Goal: Task Accomplishment & Management: Understand process/instructions

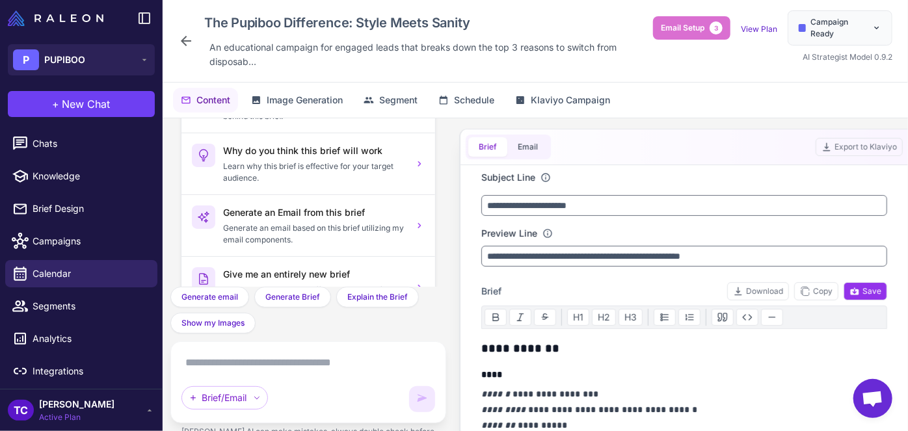
scroll to position [40, 0]
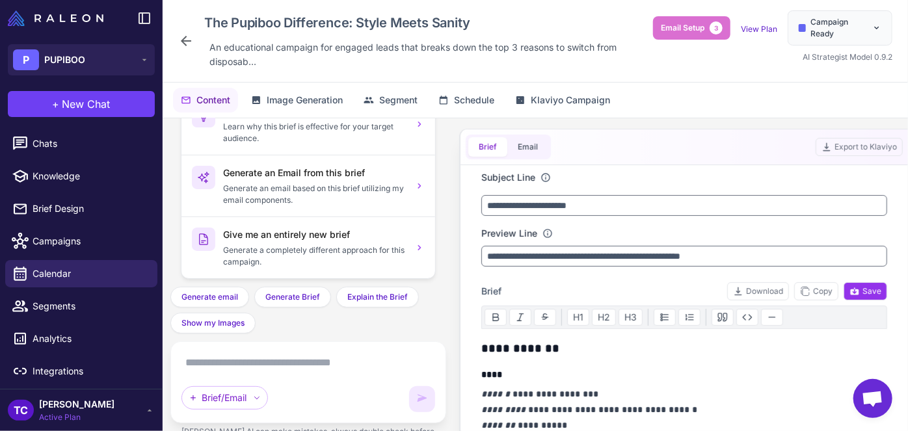
click at [181, 44] on icon at bounding box center [186, 41] width 16 height 16
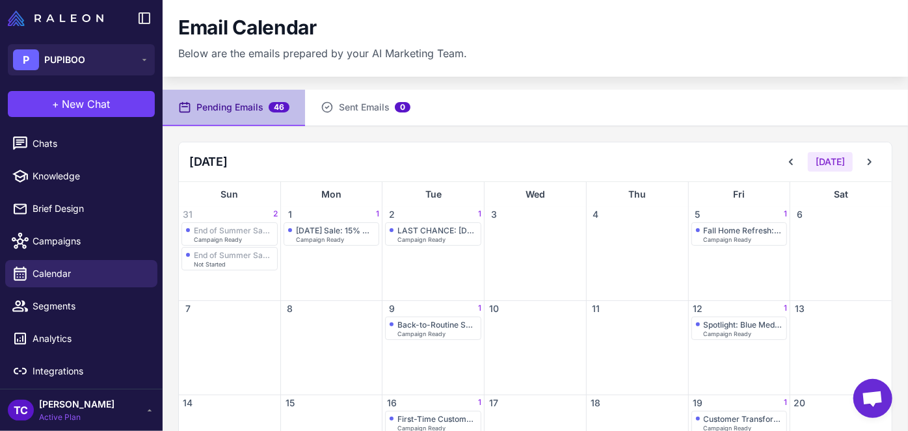
scroll to position [118, 0]
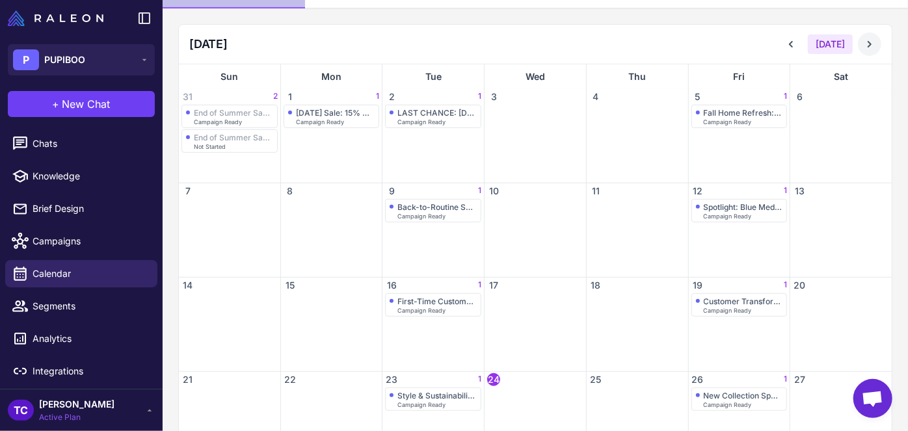
click at [863, 44] on icon at bounding box center [869, 44] width 13 height 13
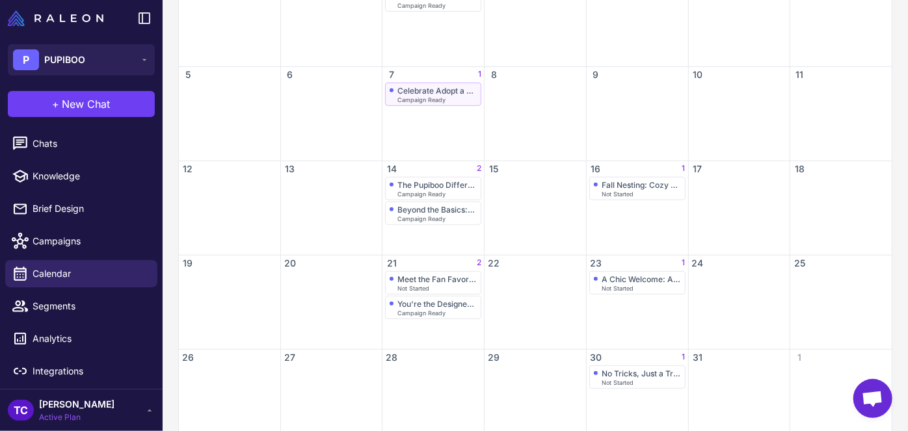
scroll to position [236, 0]
click at [418, 214] on span "Campaign Ready" at bounding box center [421, 217] width 48 height 6
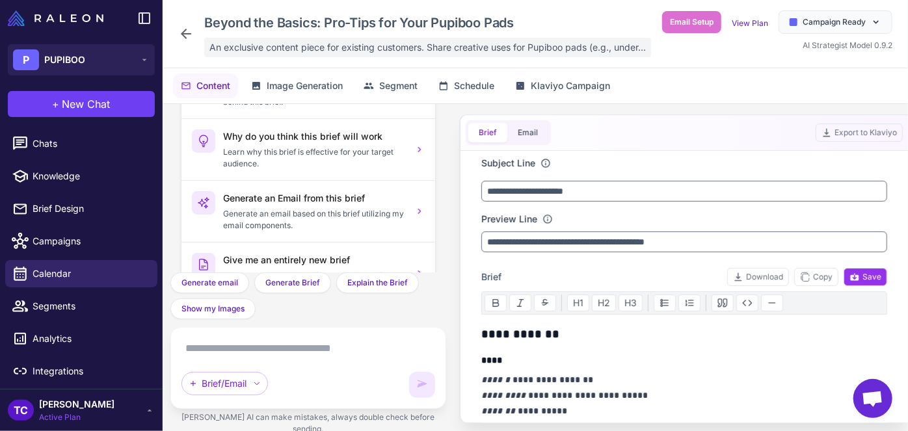
scroll to position [40, 0]
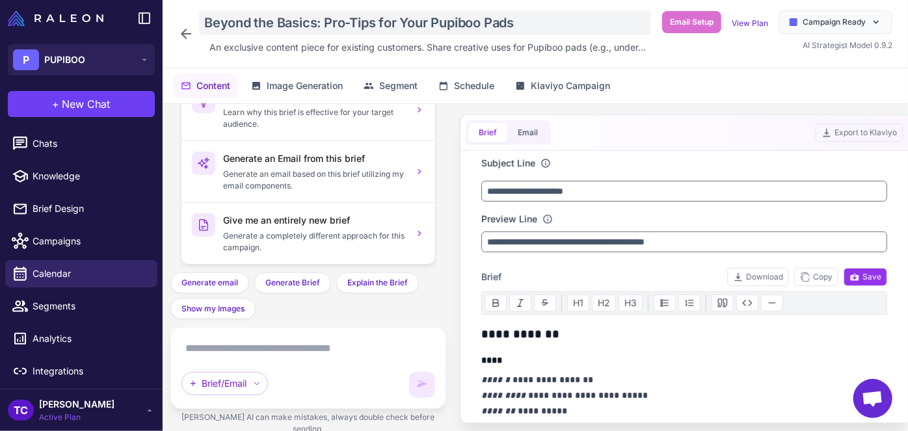
click at [296, 31] on div "Beyond the Basics: Pro-Tips for Your Pupiboo Pads" at bounding box center [425, 22] width 452 height 25
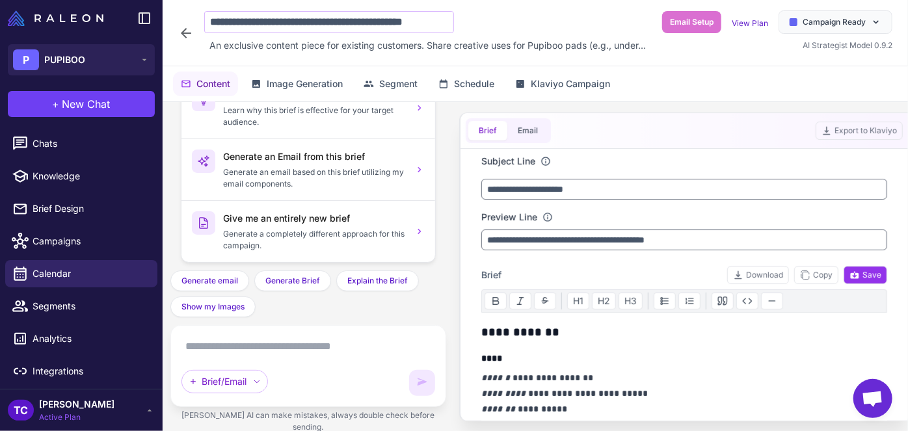
scroll to position [0, 17]
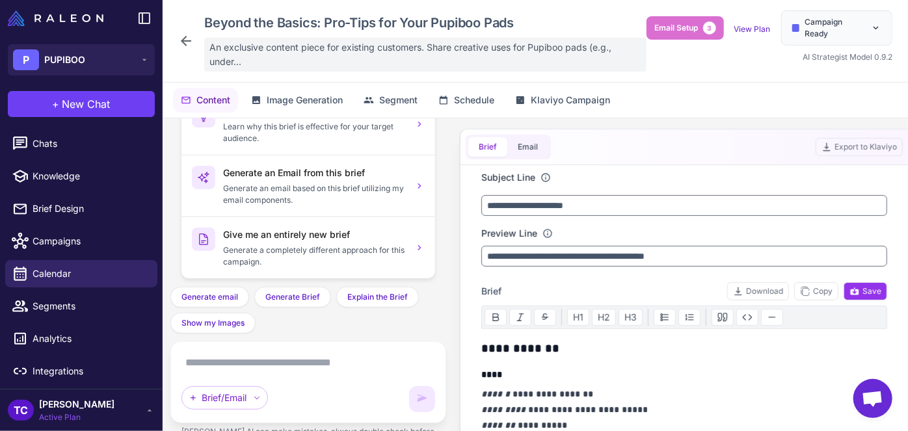
click at [305, 57] on span "An exclusive content piece for existing customers. Share creative uses for Pupi…" at bounding box center [425, 54] width 432 height 29
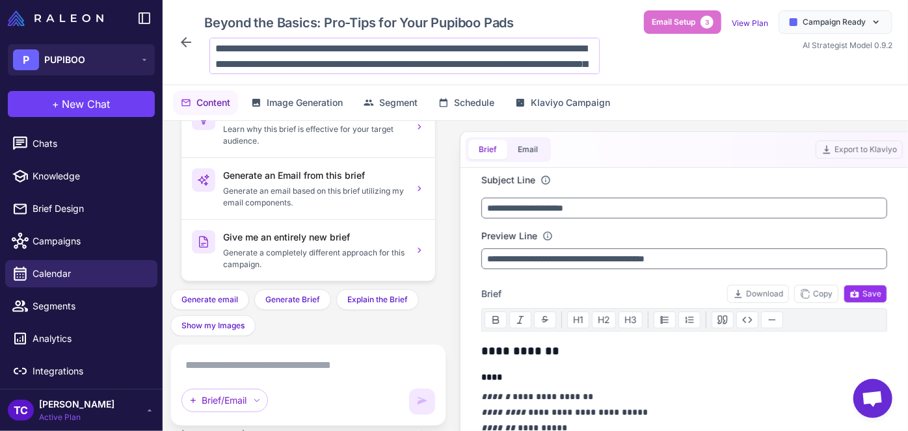
scroll to position [47, 0]
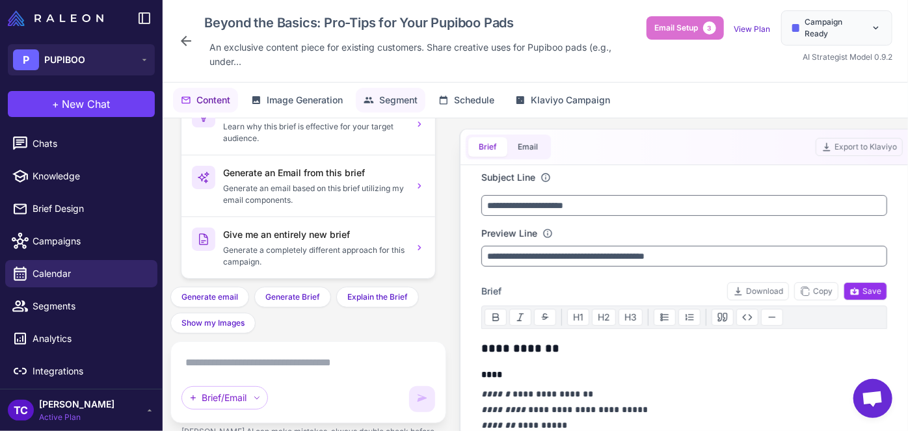
click at [383, 101] on span "Segment" at bounding box center [398, 100] width 38 height 14
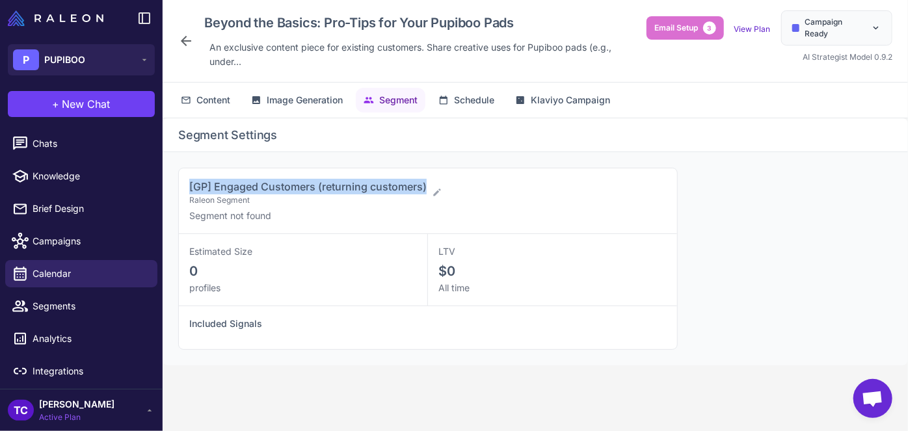
drag, startPoint x: 183, startPoint y: 184, endPoint x: 428, endPoint y: 188, distance: 244.6
click at [428, 188] on div "[GP] Engaged Customers (returning customers) Raleon Segment Segment not found" at bounding box center [428, 201] width 498 height 66
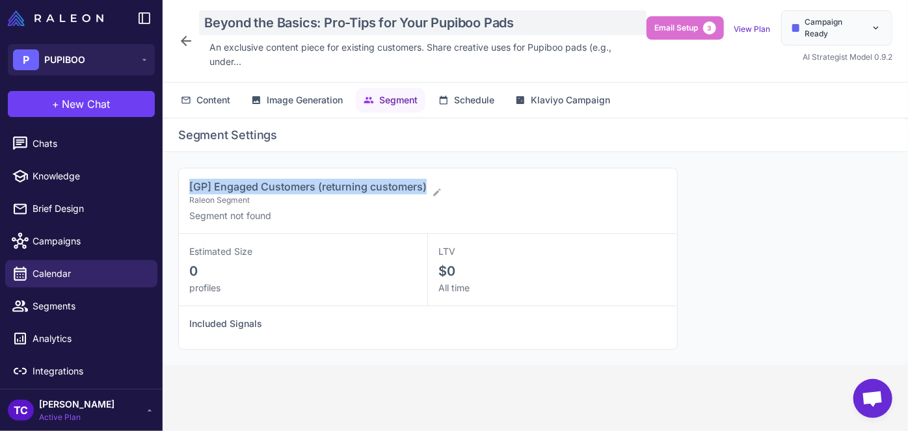
copy span "[GP] Engaged Customers (returning customers)"
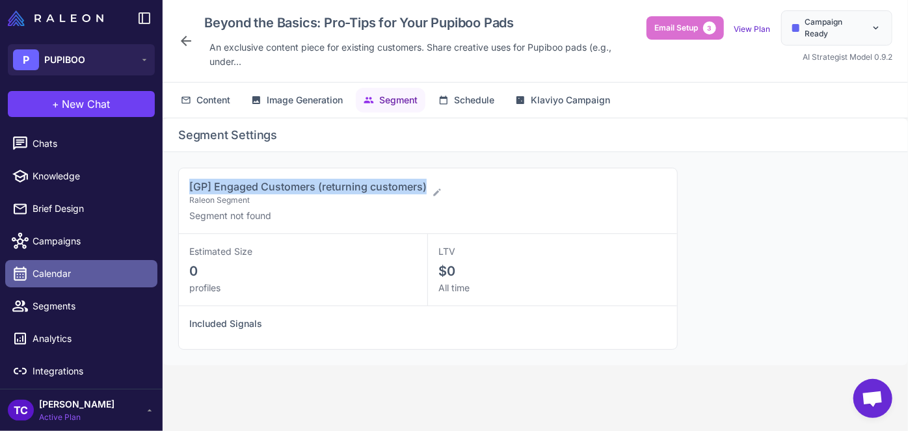
click at [95, 274] on span "Calendar" at bounding box center [90, 274] width 114 height 14
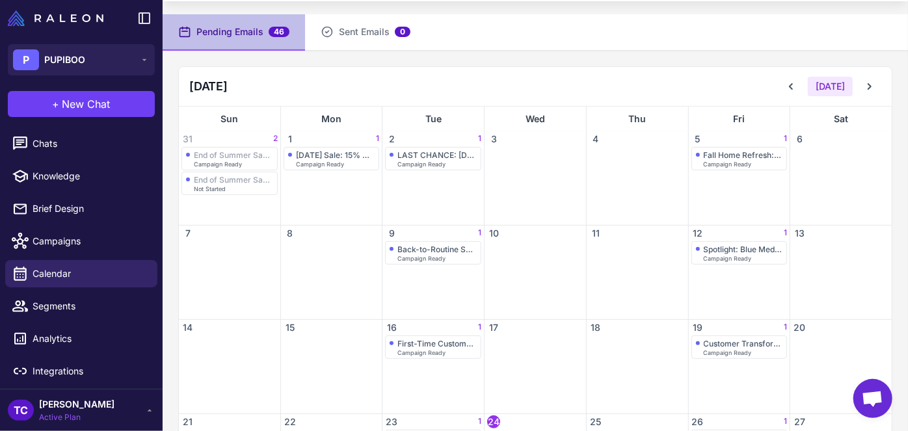
scroll to position [24, 0]
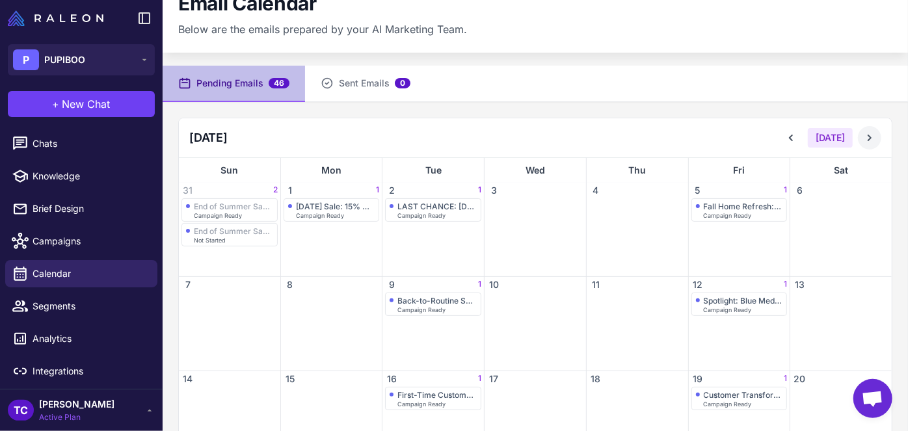
click at [863, 133] on icon at bounding box center [869, 137] width 13 height 13
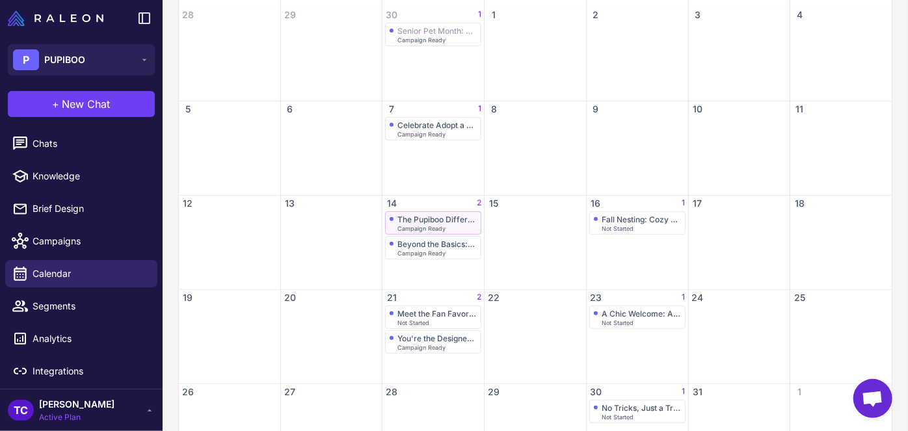
scroll to position [202, 0]
click at [607, 217] on div "Fall Nesting: Cozy Solutions for Indoor Days" at bounding box center [641, 218] width 79 height 10
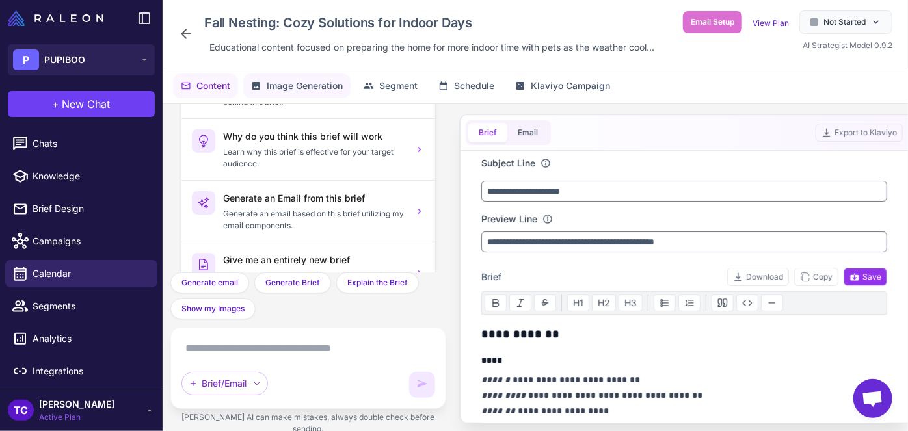
scroll to position [40, 0]
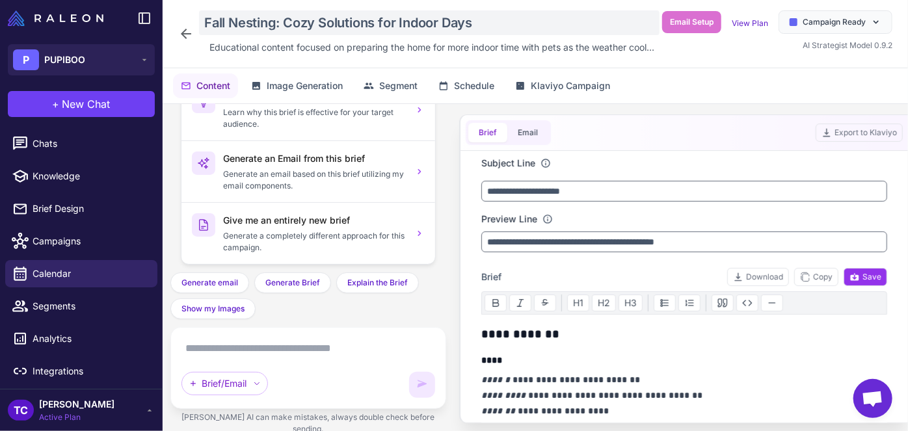
click at [298, 24] on div "Fall Nesting: Cozy Solutions for Indoor Days" at bounding box center [429, 22] width 461 height 25
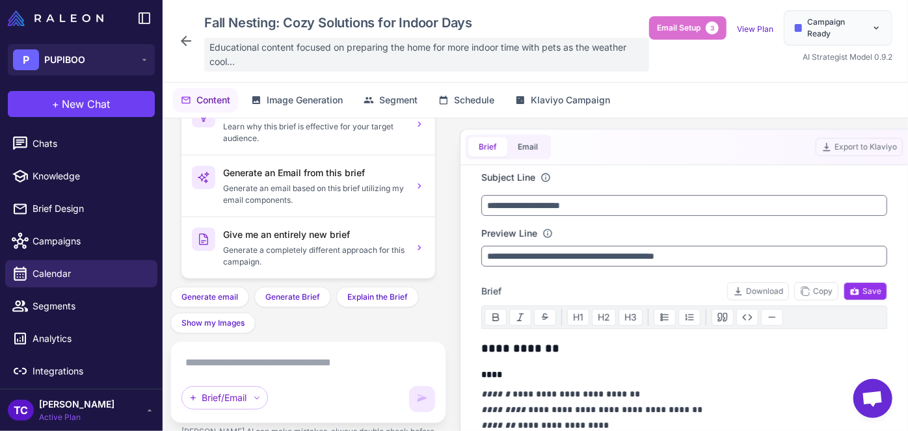
click at [265, 58] on span "Educational content focused on preparing the home for more indoor time with pet…" at bounding box center [426, 54] width 434 height 29
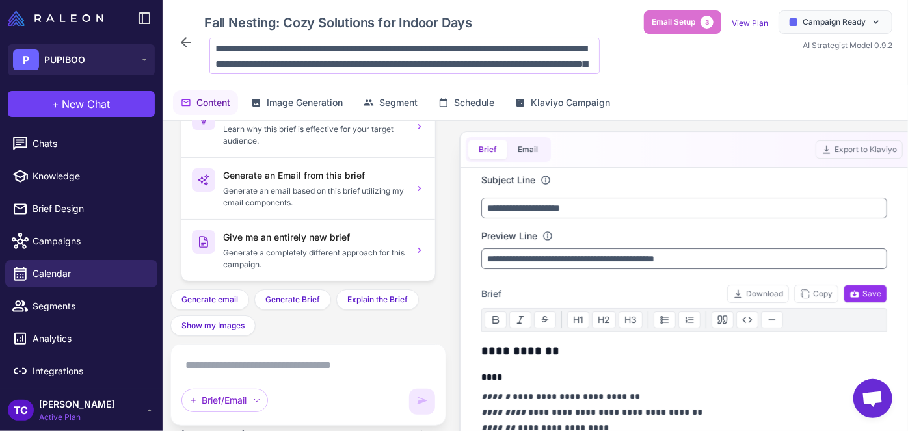
scroll to position [32, 0]
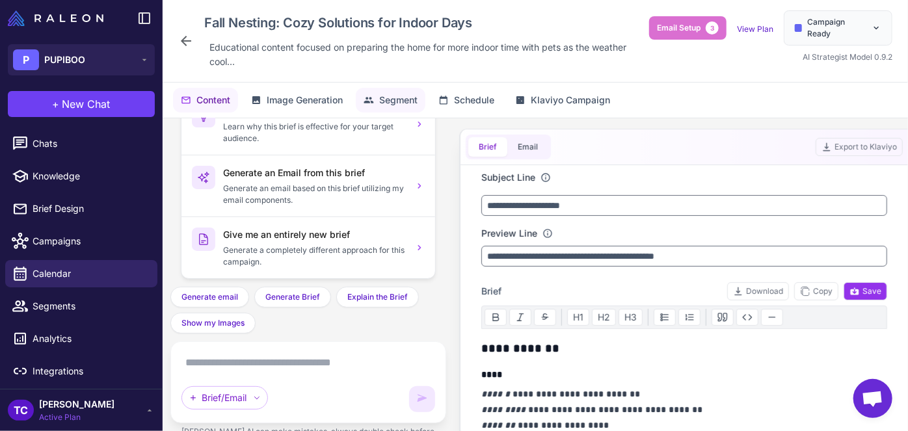
click at [401, 99] on span "Segment" at bounding box center [398, 100] width 38 height 14
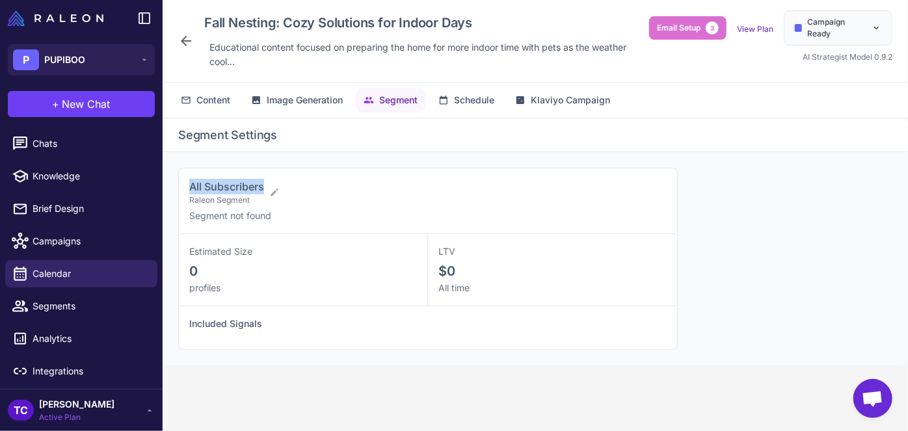
drag, startPoint x: 182, startPoint y: 189, endPoint x: 267, endPoint y: 187, distance: 84.6
click at [267, 187] on div "All Subscribers Raleon Segment Segment not found" at bounding box center [428, 201] width 498 height 66
copy span "All Subscribers"
click at [91, 278] on span "Calendar" at bounding box center [90, 274] width 114 height 14
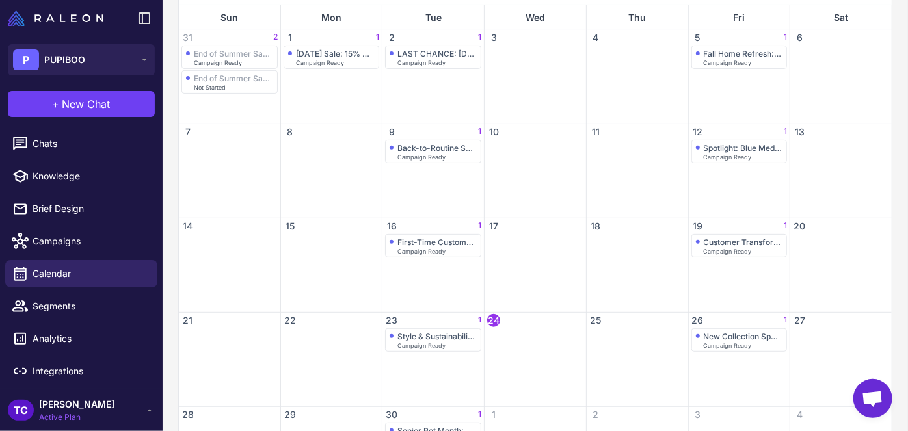
scroll to position [59, 0]
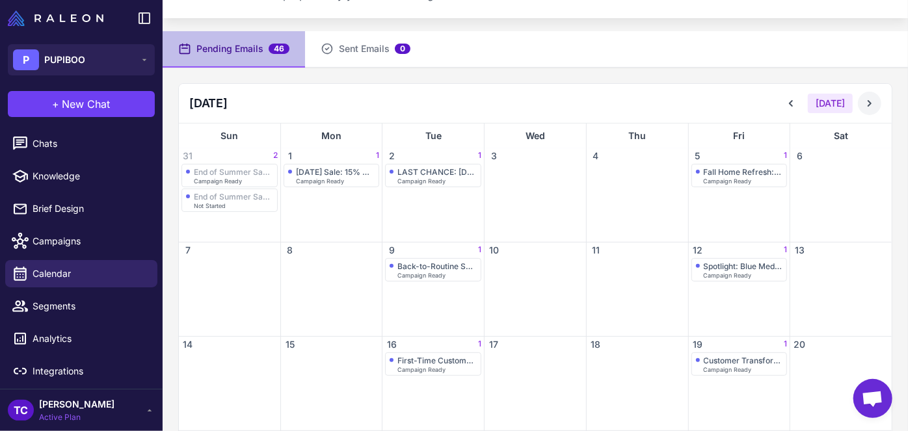
click at [863, 97] on icon at bounding box center [869, 103] width 13 height 13
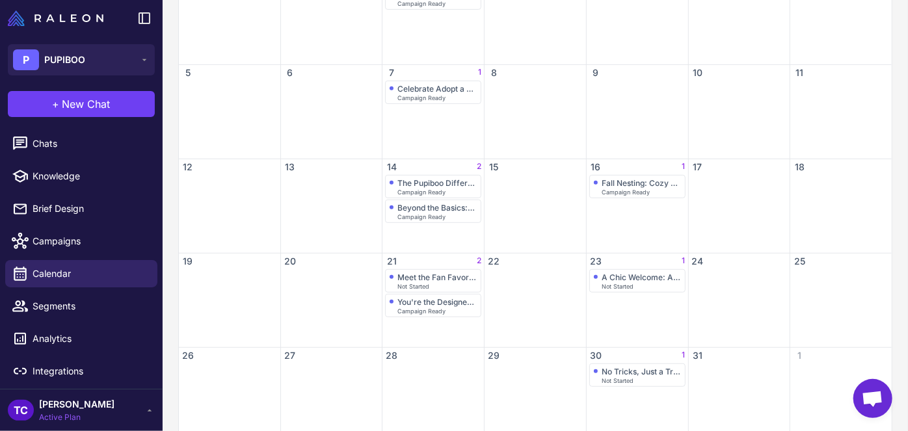
scroll to position [261, 0]
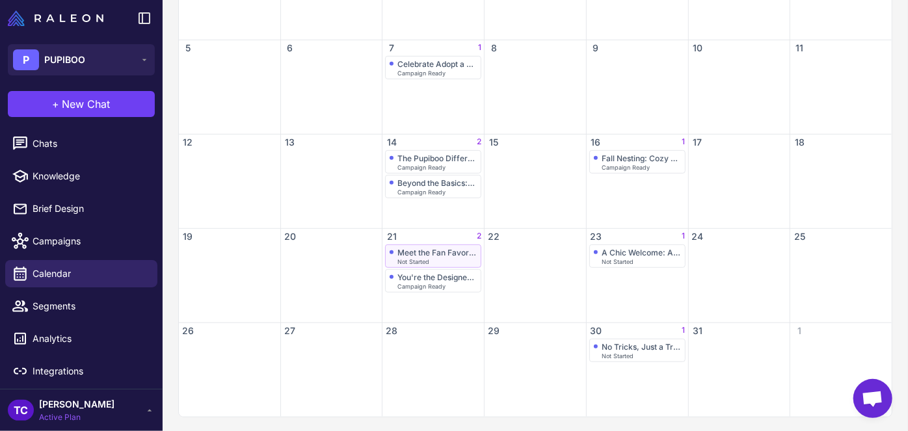
click at [425, 251] on div "Meet the Fan Favorite: The Blue Medallion Pad" at bounding box center [436, 253] width 79 height 10
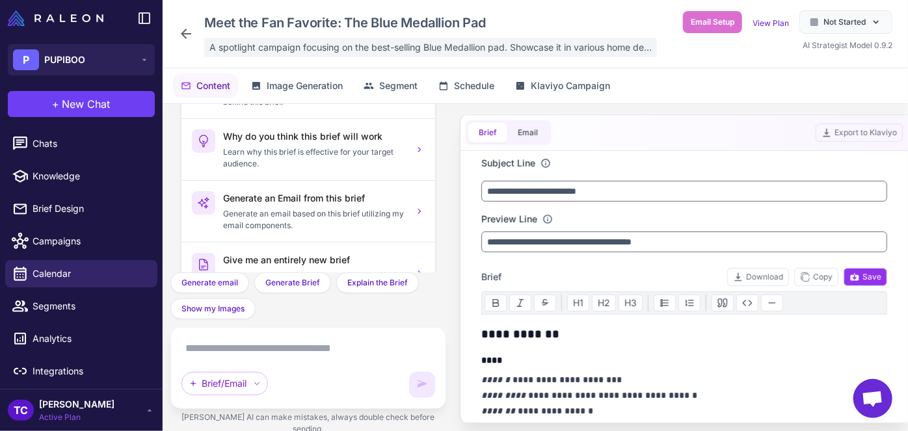
scroll to position [40, 0]
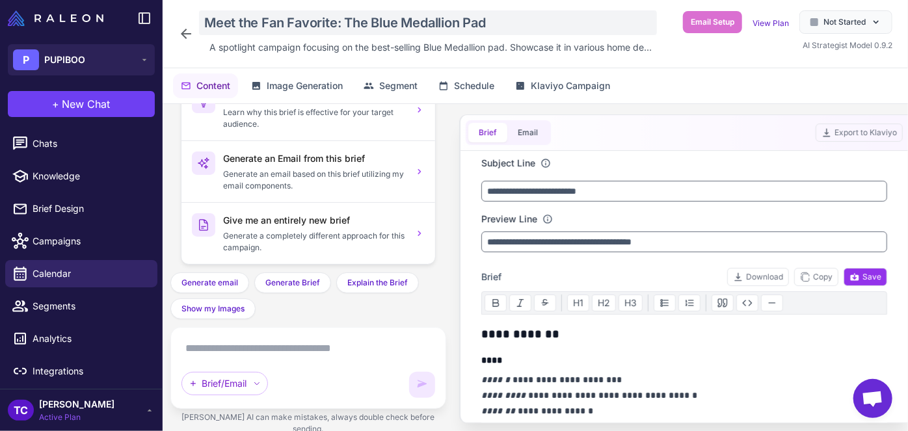
click at [278, 22] on div "Meet the Fan Favorite: The Blue Medallion Pad" at bounding box center [428, 22] width 458 height 25
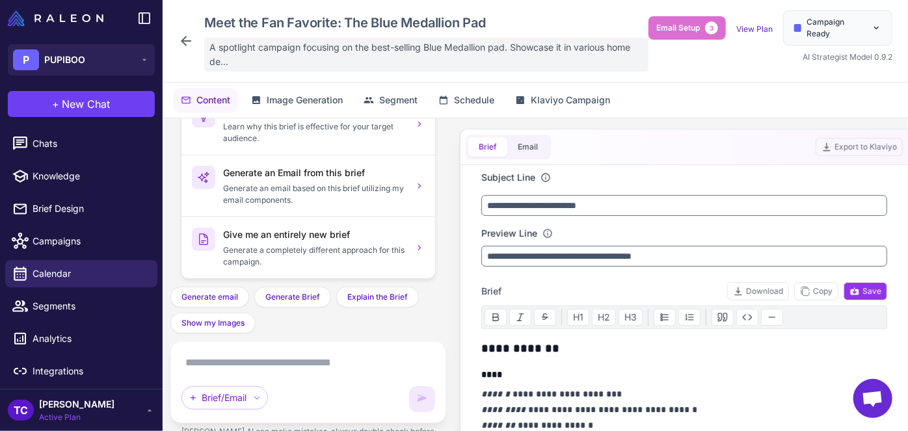
click at [229, 49] on span "A spotlight campaign focusing on the best-selling Blue Medallion pad. Showcase …" at bounding box center [426, 54] width 434 height 29
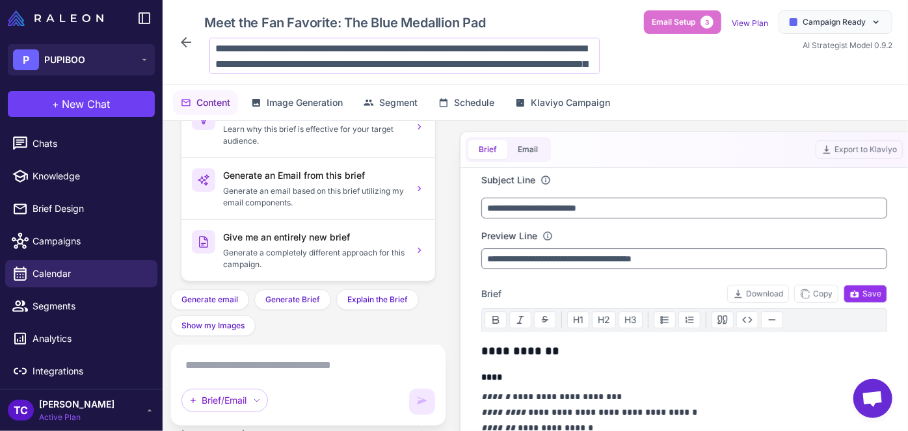
scroll to position [32, 0]
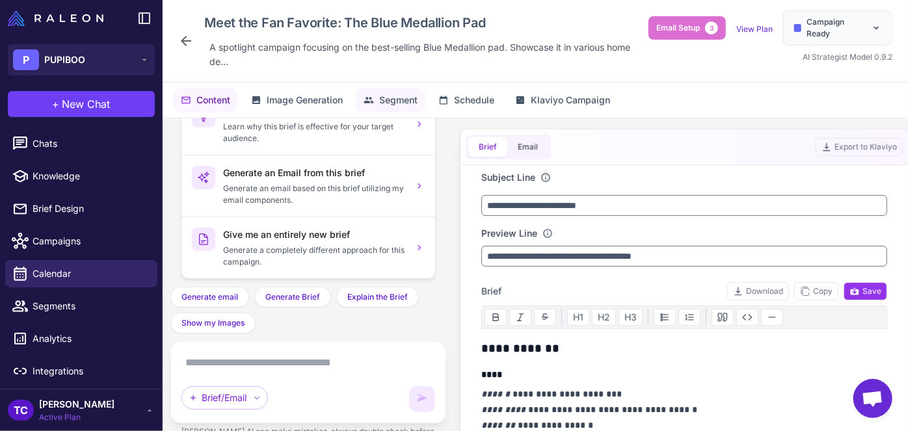
click at [399, 92] on button "Segment" at bounding box center [391, 100] width 70 height 25
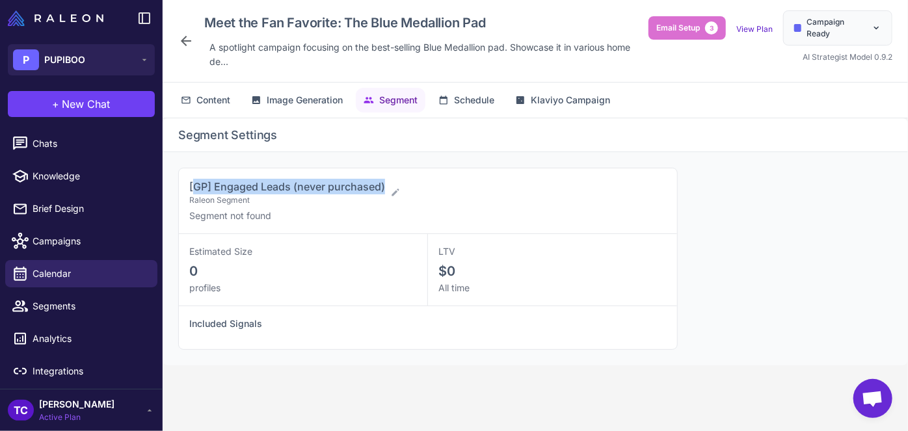
drag, startPoint x: 191, startPoint y: 189, endPoint x: 392, endPoint y: 174, distance: 201.6
click at [392, 174] on div "[GP] Engaged Leads (never purchased) Raleon Segment Segment not found" at bounding box center [428, 201] width 498 height 66
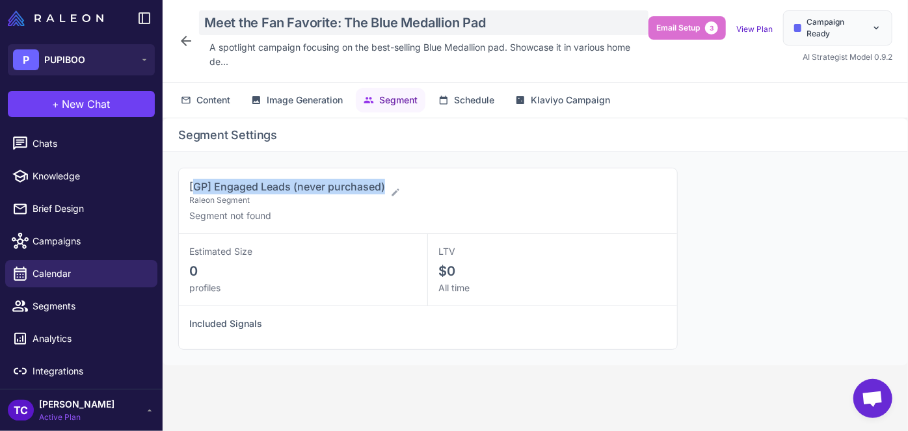
copy span "GP] Engaged Leads (never purchased)"
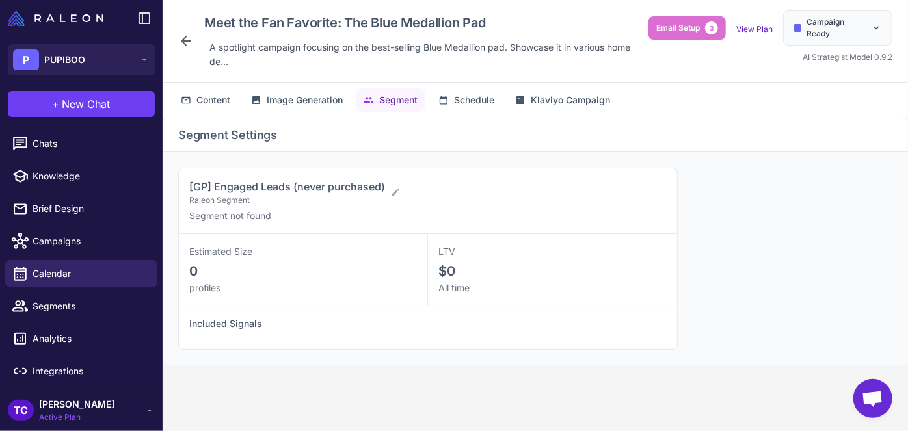
click at [187, 148] on div "Segment Settings" at bounding box center [535, 135] width 745 height 34
drag, startPoint x: 178, startPoint y: 186, endPoint x: 385, endPoint y: 172, distance: 207.3
click at [385, 172] on div "[GP] Engaged Leads (never purchased) Raleon Segment Segment not found" at bounding box center [428, 201] width 498 height 66
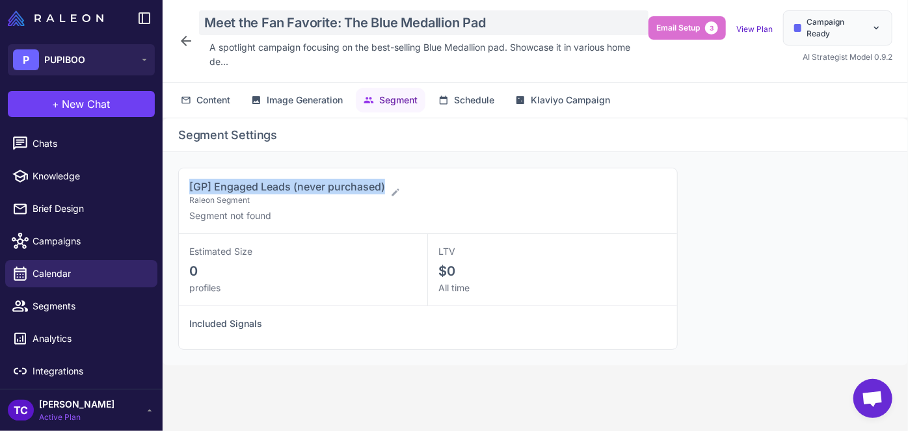
copy span "[GP] Engaged Leads (never purchased)"
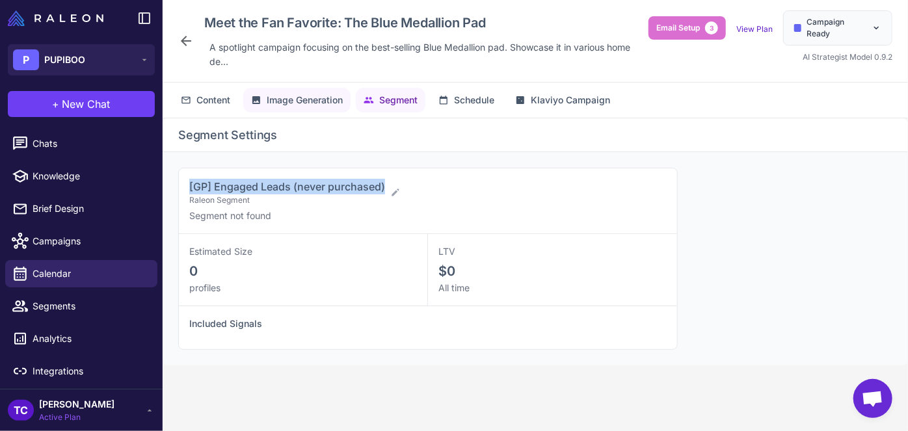
drag, startPoint x: 273, startPoint y: 98, endPoint x: 261, endPoint y: 99, distance: 11.8
click at [272, 98] on span "Image Generation" at bounding box center [305, 100] width 76 height 14
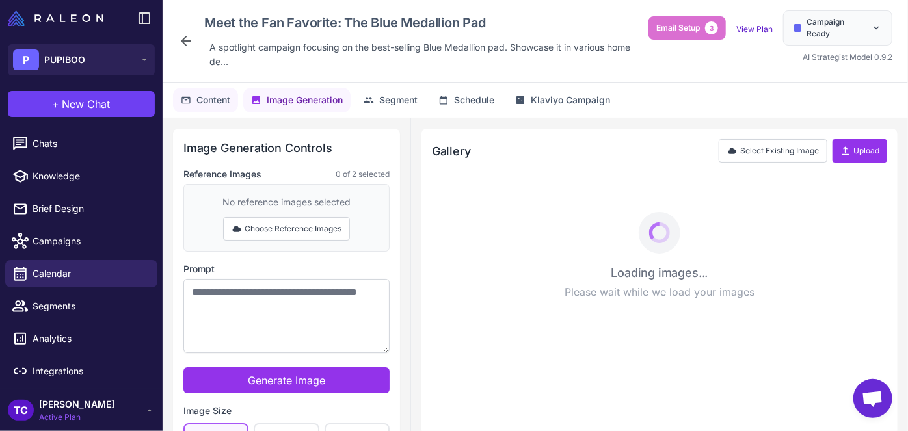
click at [222, 99] on span "Content" at bounding box center [213, 100] width 34 height 14
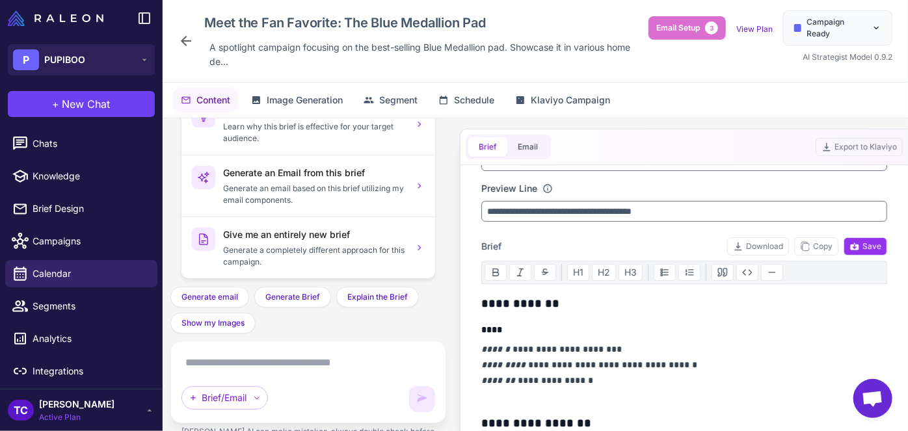
scroll to position [0, 0]
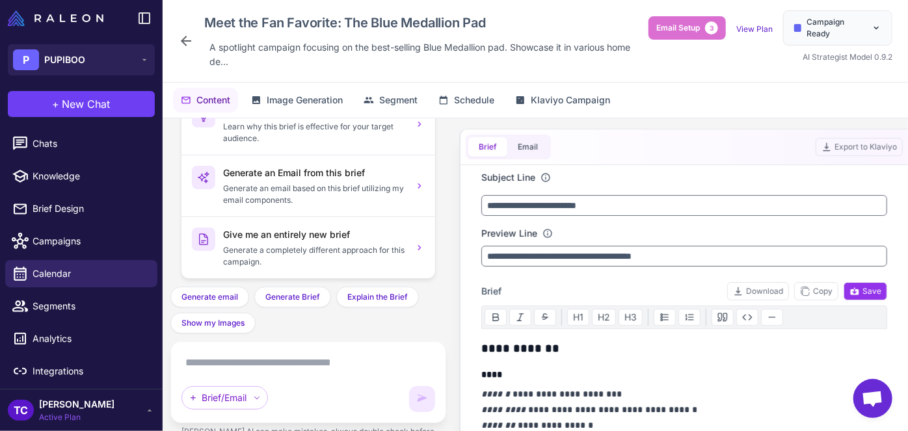
click at [907, 184] on div "**********" at bounding box center [683, 283] width 449 height 309
click at [671, 116] on div "Content Image Generation Segment Schedule Klaviyo Campaign" at bounding box center [535, 100] width 745 height 35
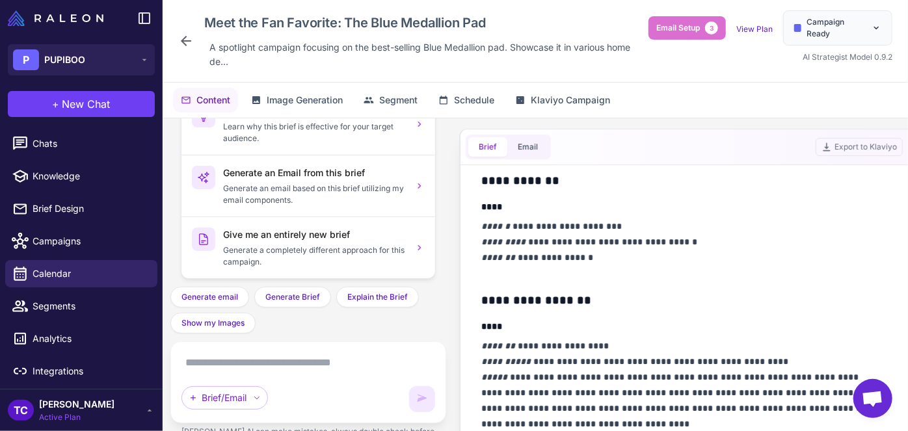
scroll to position [177, 0]
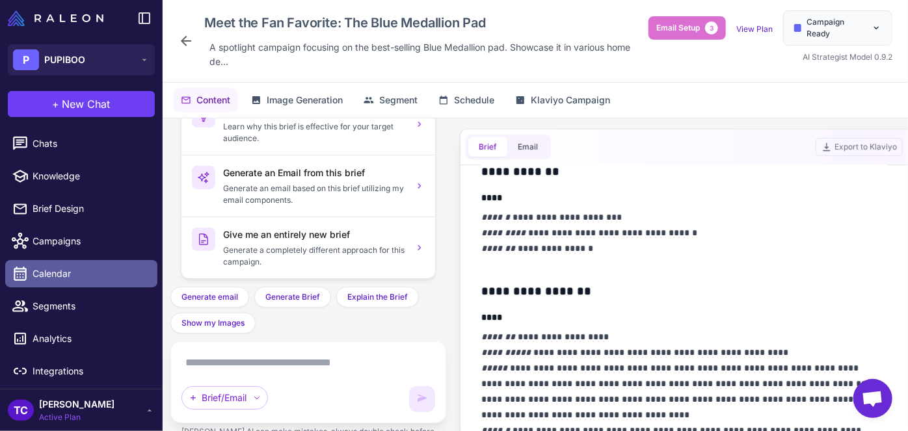
click at [103, 275] on span "Calendar" at bounding box center [90, 274] width 114 height 14
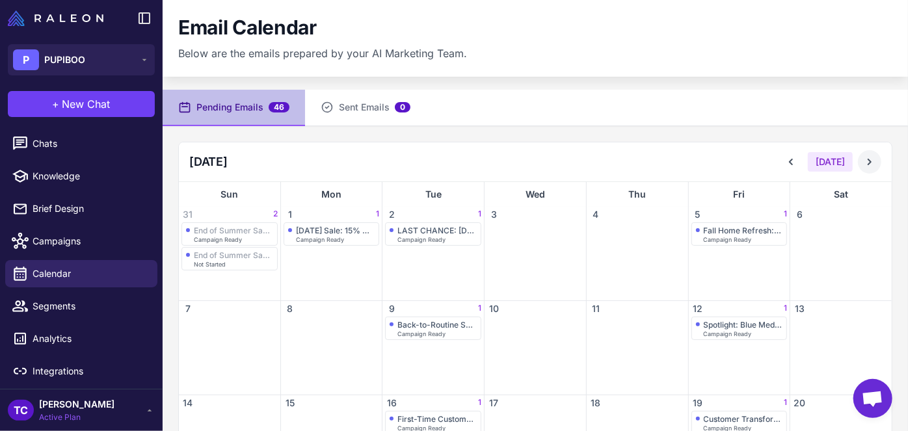
click at [863, 156] on icon at bounding box center [869, 161] width 13 height 13
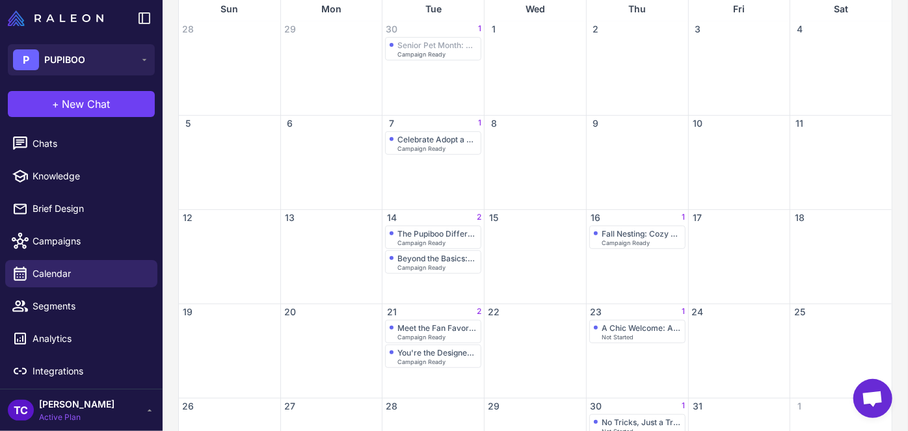
scroll to position [261, 0]
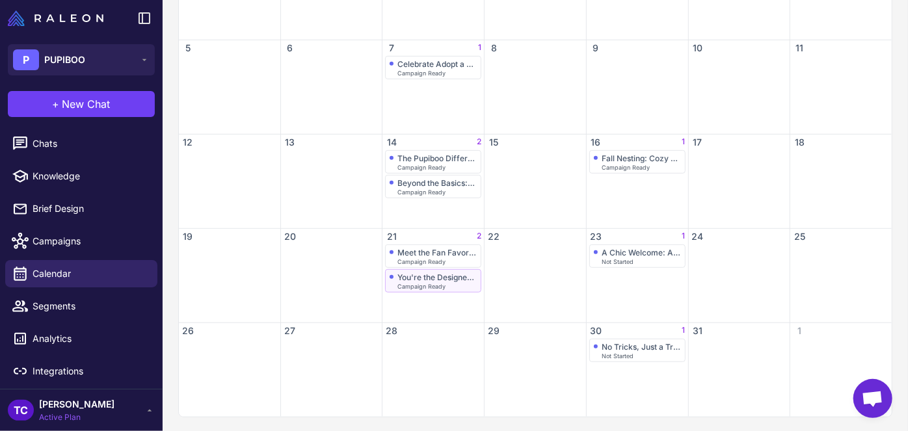
click at [411, 284] on span "Campaign Ready" at bounding box center [421, 287] width 48 height 6
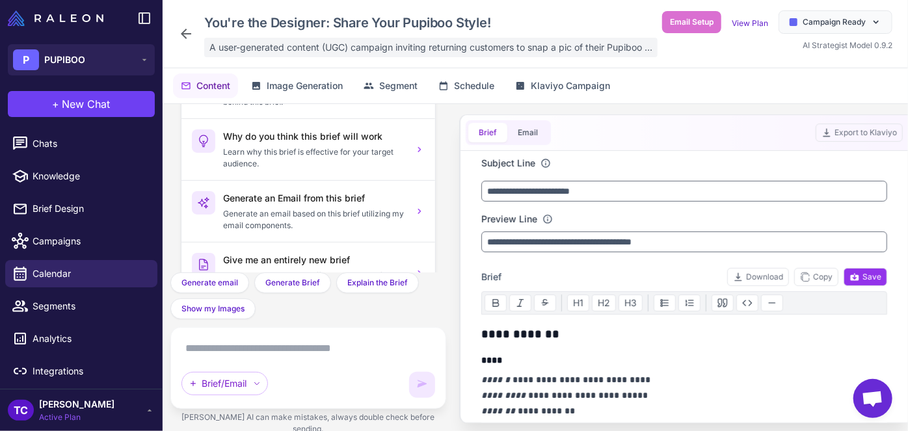
scroll to position [40, 0]
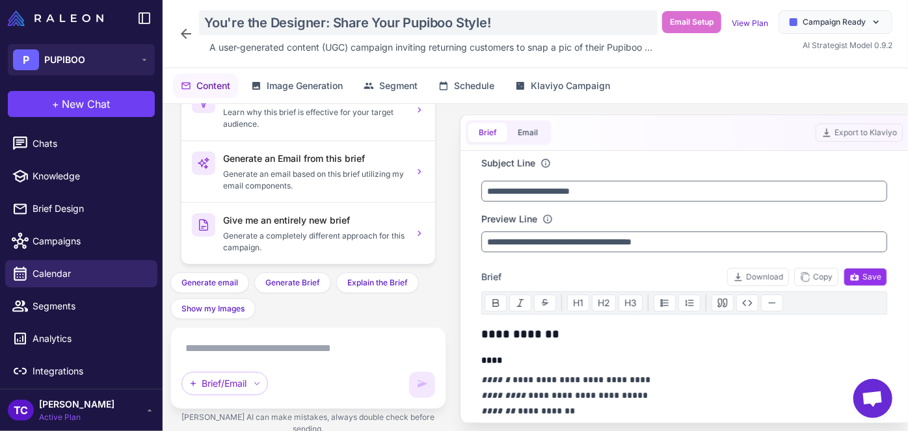
click at [297, 24] on div "You're the Designer: Share Your Pupiboo Style!" at bounding box center [428, 22] width 459 height 25
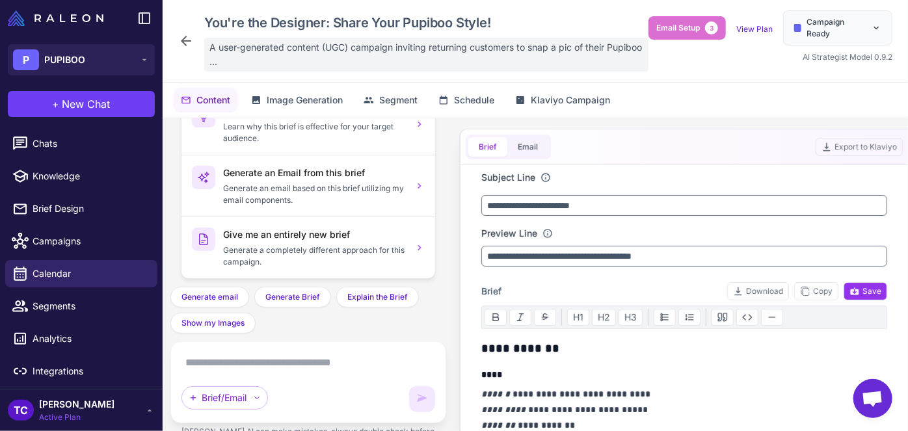
click at [265, 42] on span "A user-generated content (UGC) campaign inviting returning customers to snap a …" at bounding box center [426, 54] width 434 height 29
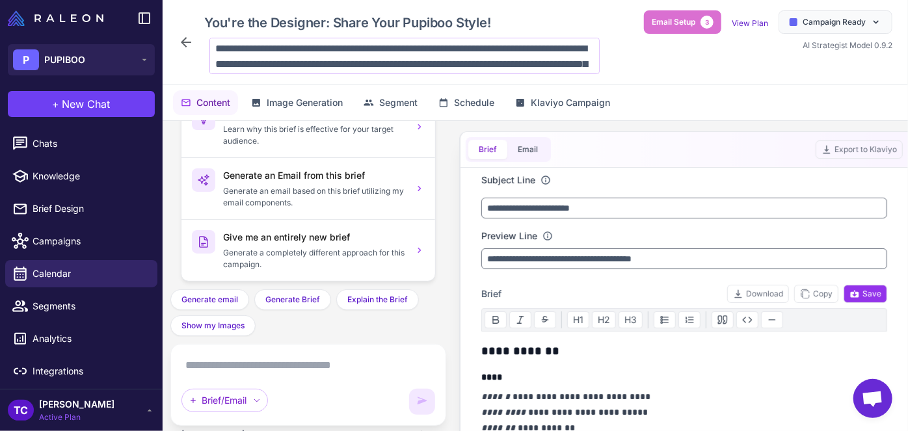
scroll to position [32, 0]
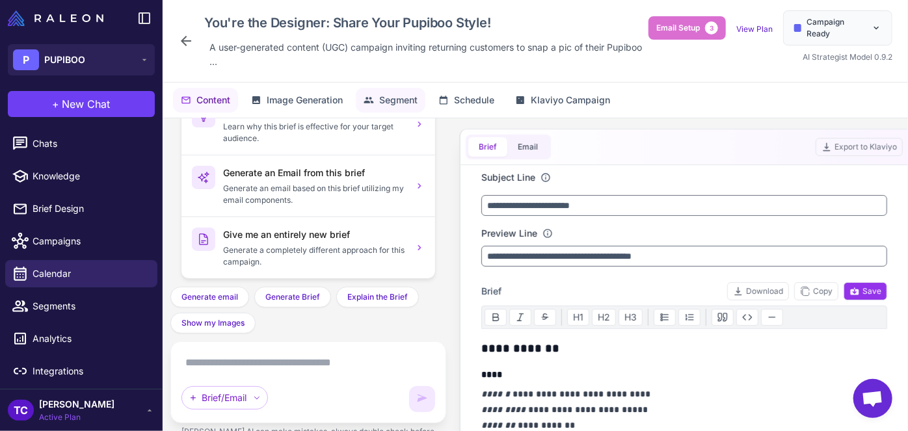
click at [406, 94] on span "Segment" at bounding box center [398, 100] width 38 height 14
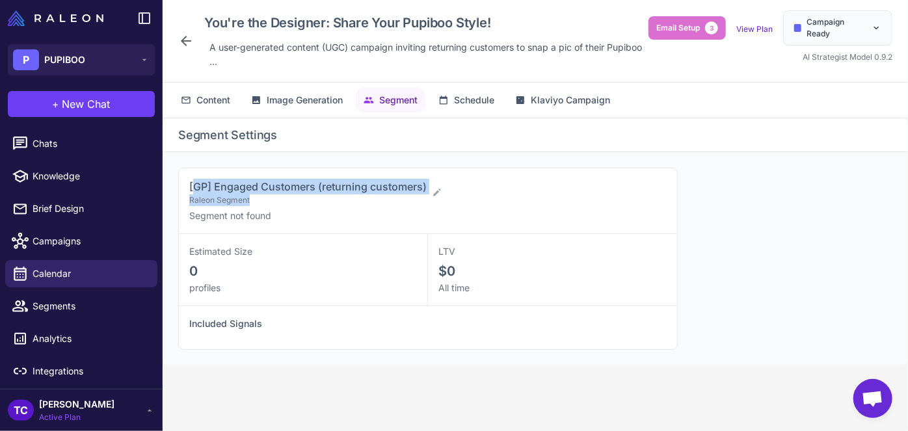
drag, startPoint x: 192, startPoint y: 184, endPoint x: 463, endPoint y: 183, distance: 271.2
click at [463, 183] on div "[GP] Engaged Customers (returning customers) Raleon Segment" at bounding box center [422, 192] width 467 height 27
click at [453, 184] on div "[GP] Engaged Customers (returning customers) Raleon Segment" at bounding box center [422, 192] width 467 height 27
drag, startPoint x: 431, startPoint y: 182, endPoint x: 180, endPoint y: 173, distance: 251.2
click at [176, 176] on div "[GP] Engaged Customers (returning customers) Raleon Segment Segment not found E…" at bounding box center [535, 258] width 745 height 213
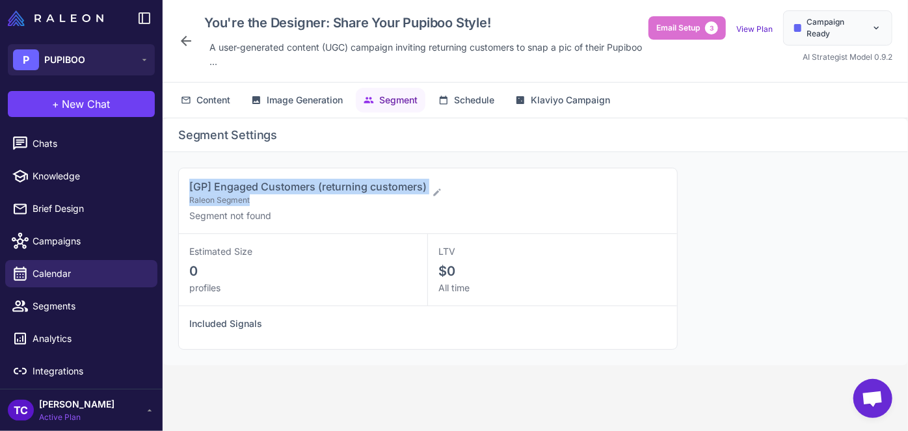
click at [182, 172] on div "[GP] Engaged Customers (returning customers) Raleon Segment Segment not found" at bounding box center [428, 201] width 498 height 66
drag, startPoint x: 180, startPoint y: 176, endPoint x: 425, endPoint y: 175, distance: 245.2
click at [425, 175] on div "[GP] Engaged Customers (returning customers) Raleon Segment Segment not found" at bounding box center [428, 201] width 498 height 66
copy span "[GP] Engaged Customers (returning customers)"
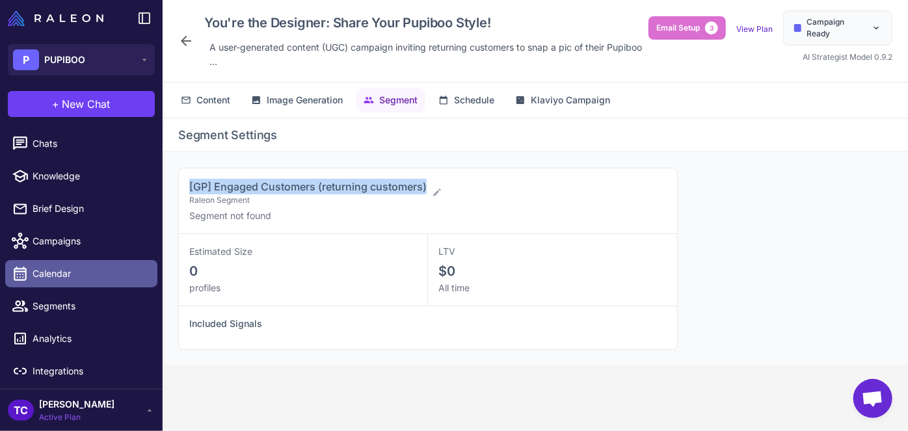
click at [83, 278] on span "Calendar" at bounding box center [90, 274] width 114 height 14
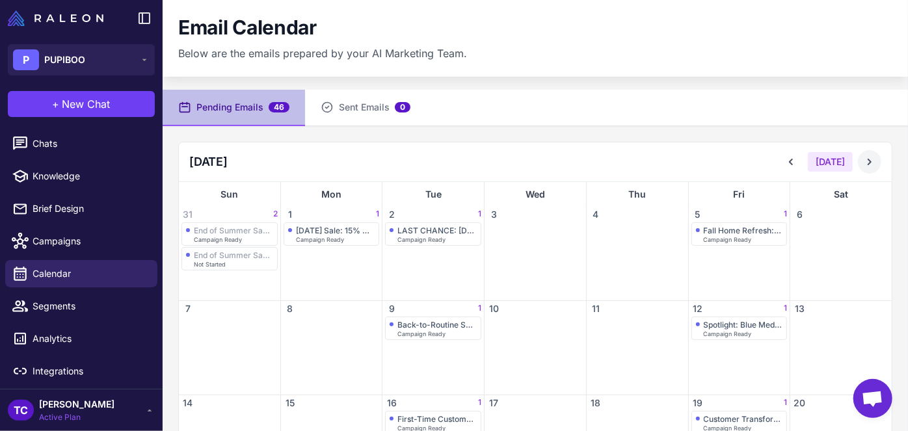
click at [865, 165] on icon at bounding box center [869, 161] width 13 height 13
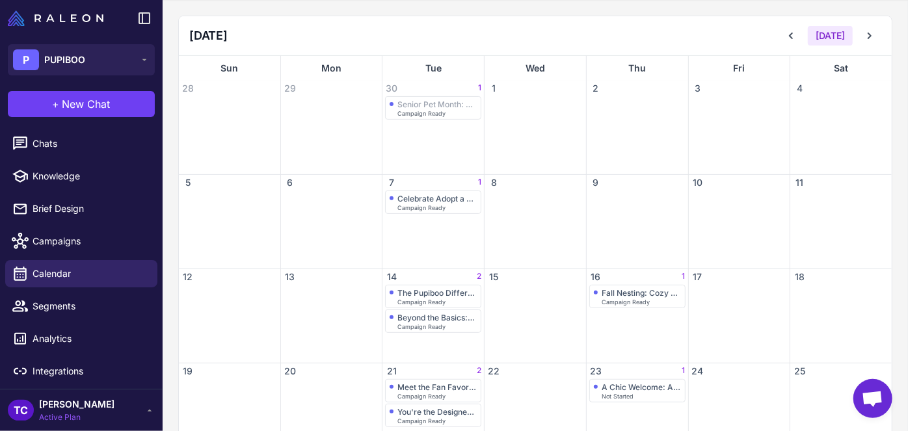
scroll to position [261, 0]
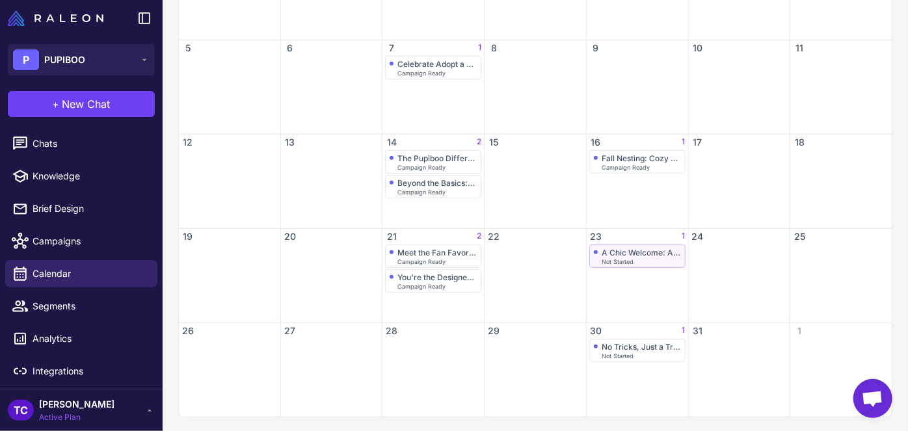
click at [630, 259] on div "Not Started" at bounding box center [641, 262] width 79 height 6
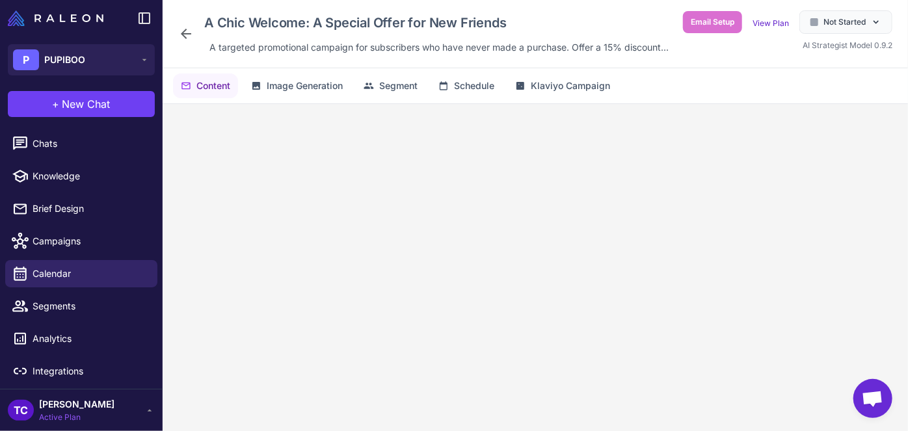
scroll to position [40, 0]
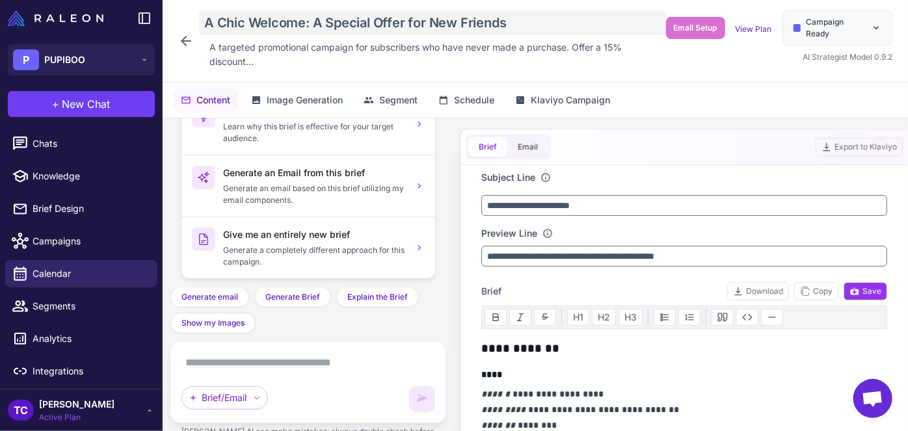
click at [229, 23] on div "A Chic Welcome: A Special Offer for New Friends" at bounding box center [432, 22] width 467 height 25
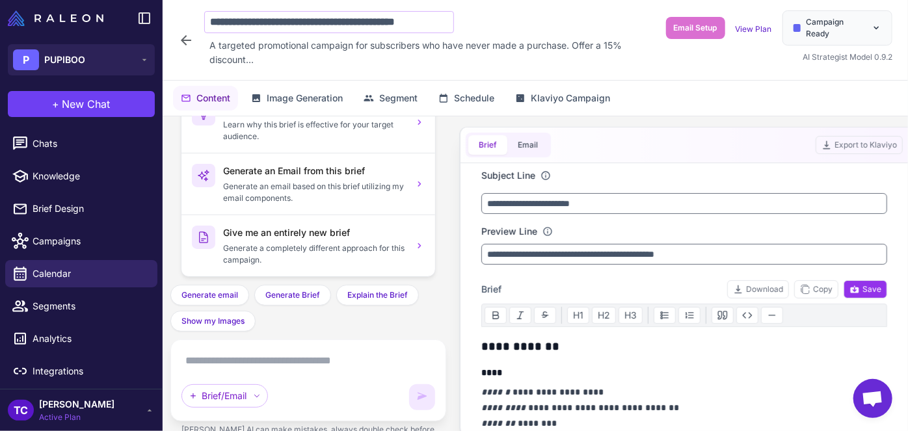
scroll to position [0, 7]
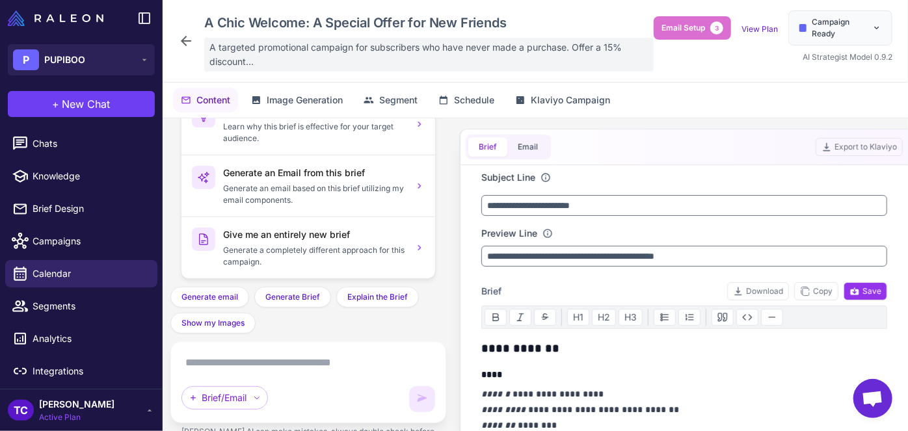
click at [328, 50] on span "A targeted promotional campaign for subscribers who have never made a purchase.…" at bounding box center [428, 54] width 439 height 29
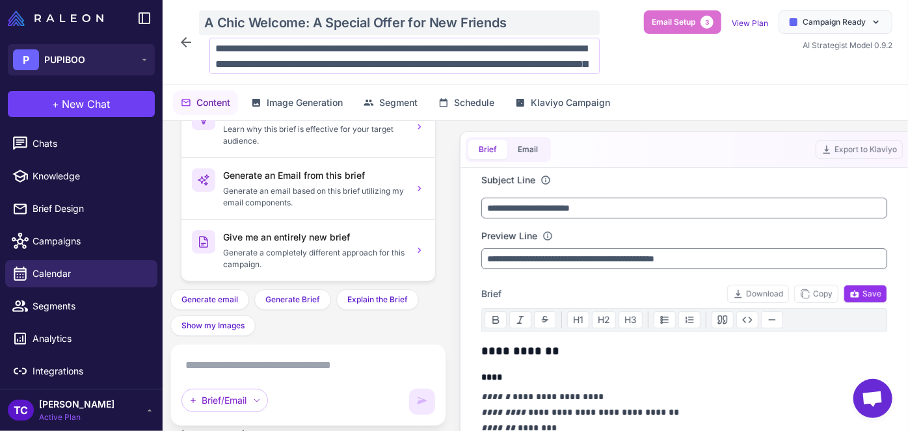
scroll to position [47, 0]
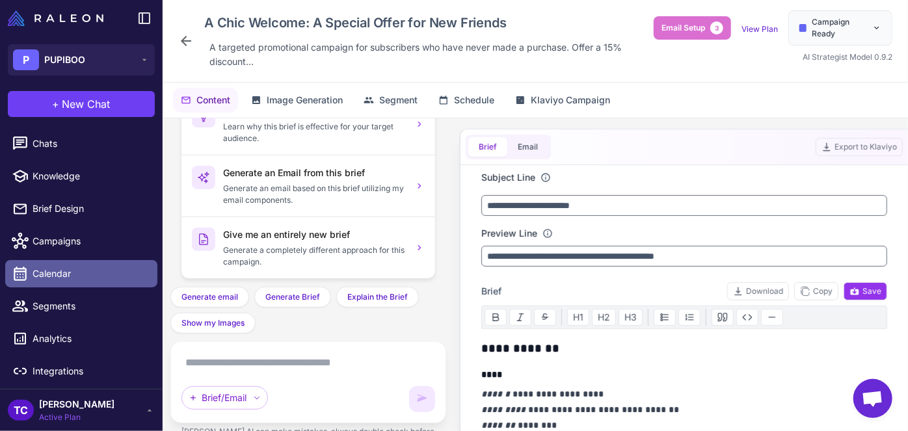
click at [83, 276] on span "Calendar" at bounding box center [90, 274] width 114 height 14
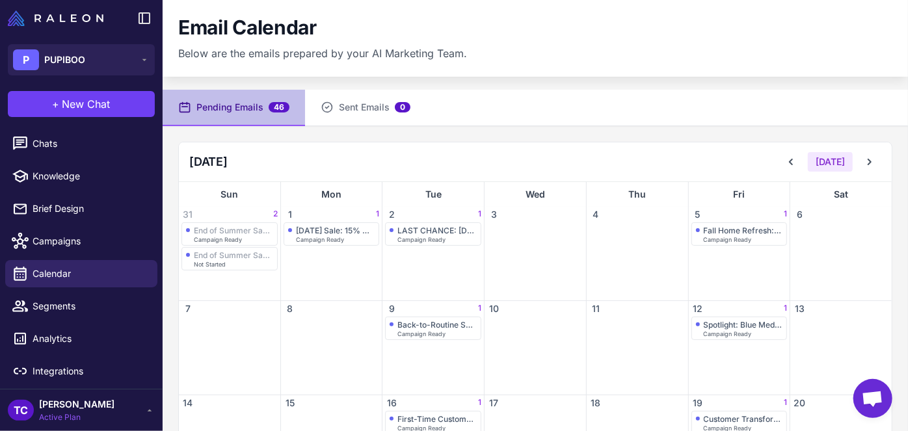
drag, startPoint x: 834, startPoint y: 161, endPoint x: 846, endPoint y: 160, distance: 12.4
click at [839, 161] on button "[DATE]" at bounding box center [830, 162] width 45 height 20
click at [864, 160] on icon at bounding box center [869, 161] width 13 height 13
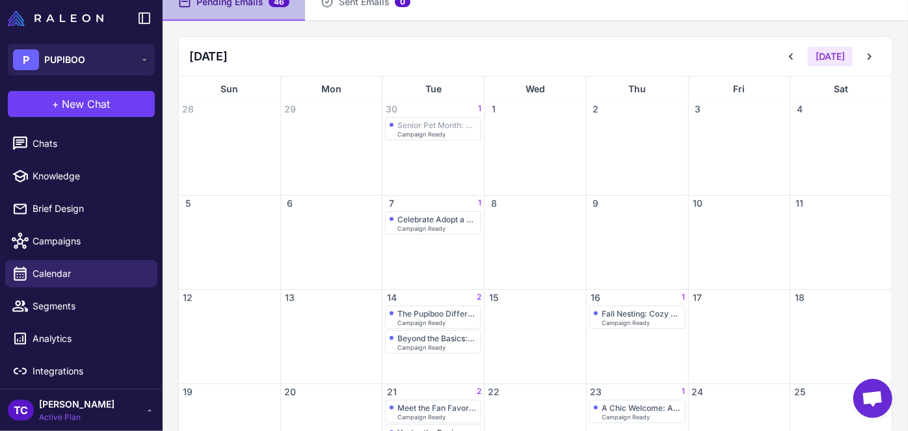
scroll to position [236, 0]
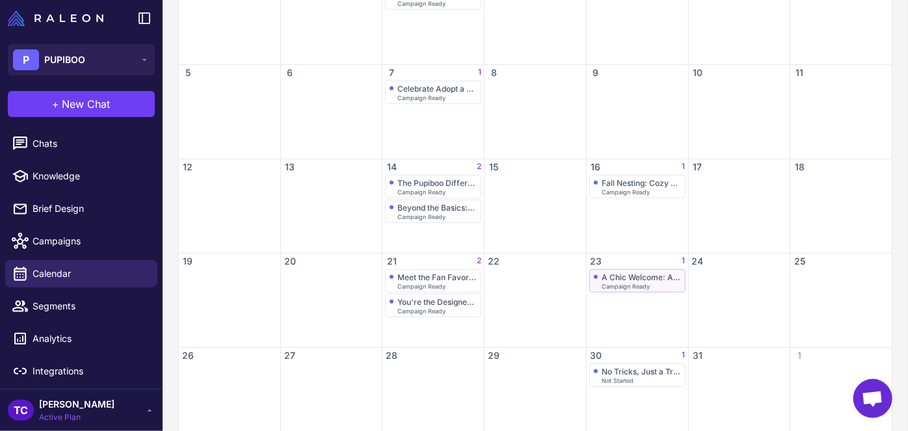
click at [624, 286] on span "Campaign Ready" at bounding box center [626, 287] width 48 height 6
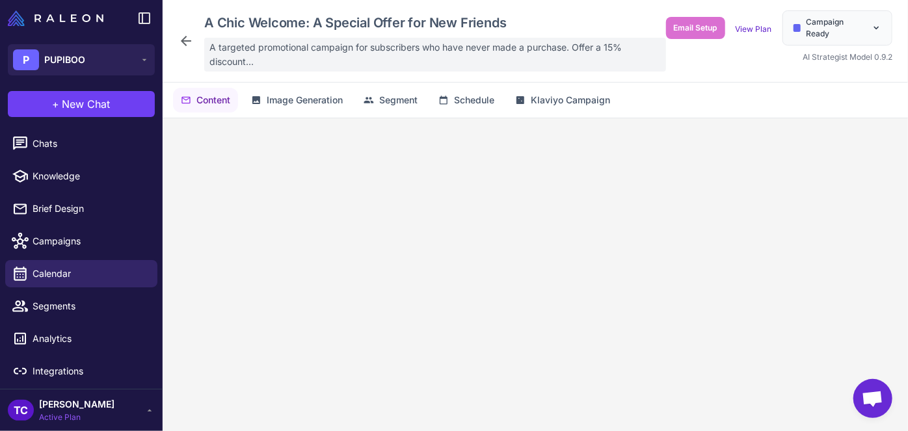
scroll to position [40, 0]
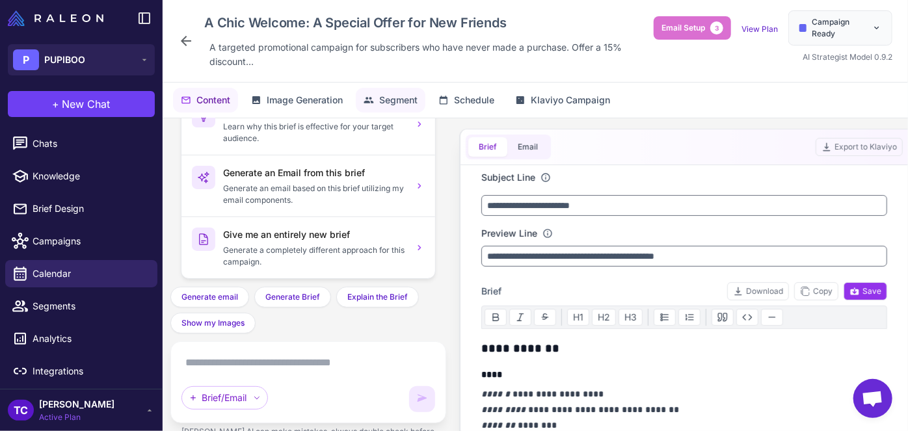
click at [419, 90] on button "Segment" at bounding box center [391, 100] width 70 height 25
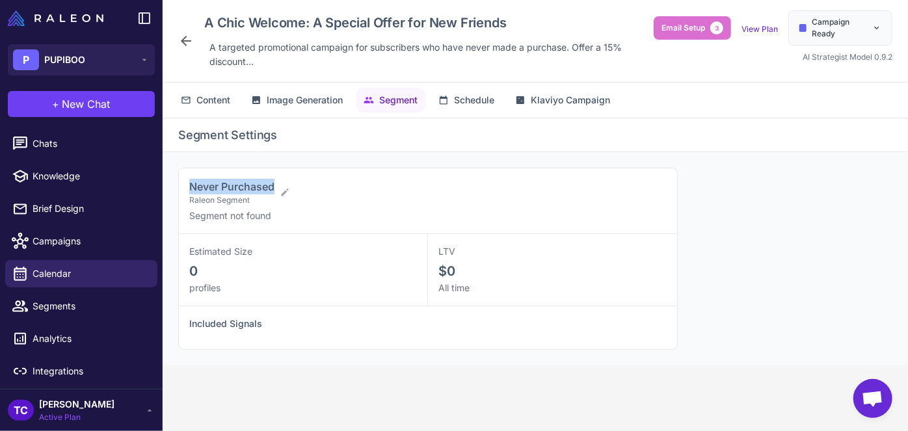
drag, startPoint x: 183, startPoint y: 180, endPoint x: 274, endPoint y: 182, distance: 90.4
click at [274, 182] on div "Never Purchased Raleon Segment Segment not found" at bounding box center [428, 201] width 498 height 66
copy span "Never Purchased"
click at [85, 275] on span "Calendar" at bounding box center [90, 274] width 114 height 14
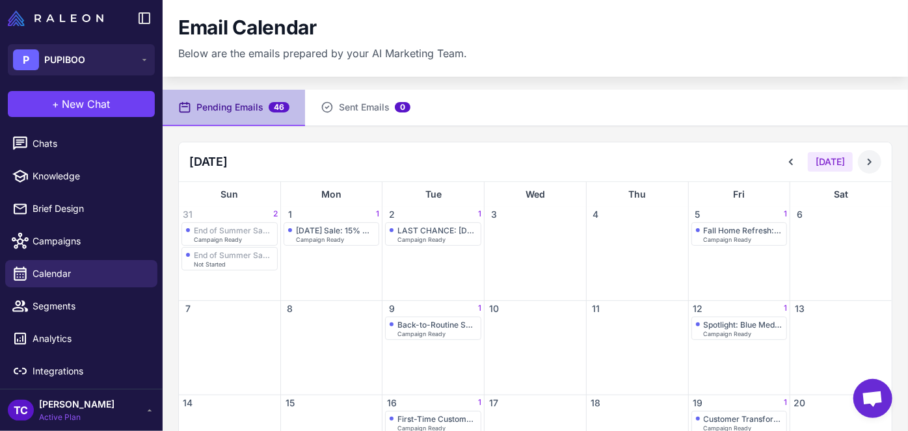
click at [868, 161] on button at bounding box center [869, 161] width 23 height 23
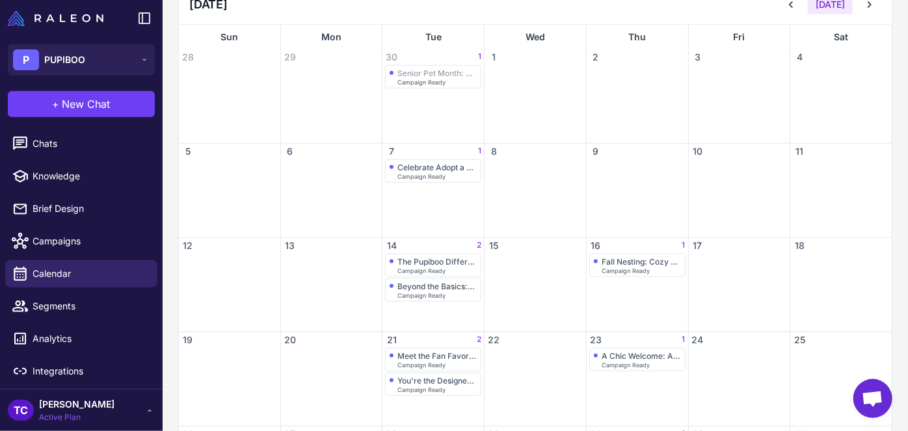
scroll to position [261, 0]
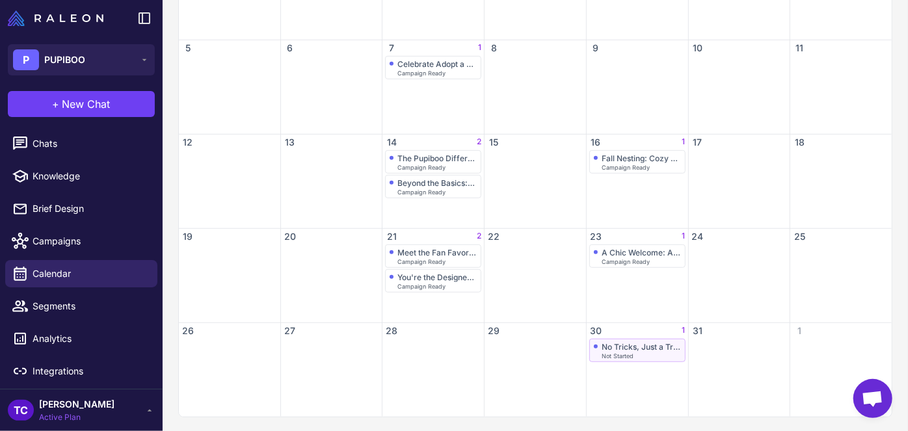
click at [630, 342] on div "No Tricks, Just a Treat: 10% Off For [DATE]" at bounding box center [641, 347] width 79 height 10
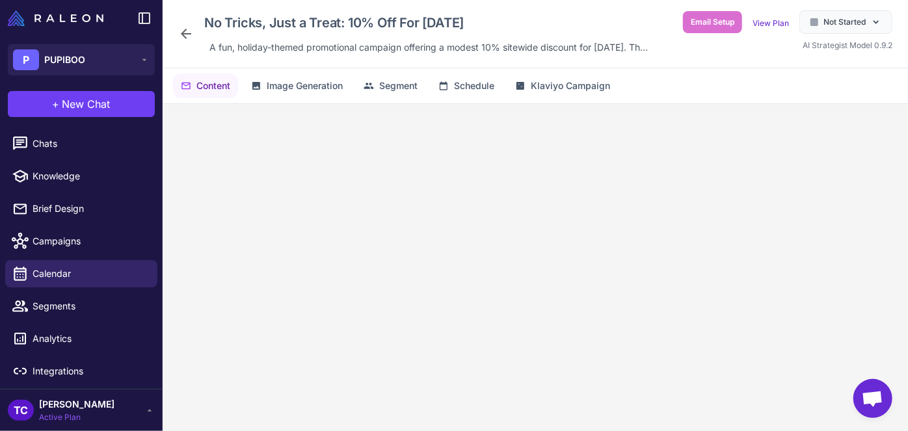
scroll to position [40, 0]
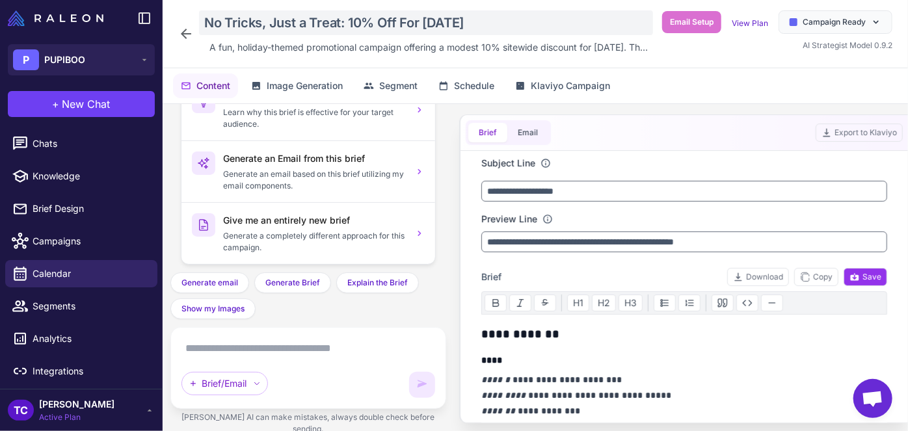
click at [284, 14] on div "No Tricks, Just a Treat: 10% Off For [DATE]" at bounding box center [426, 22] width 454 height 25
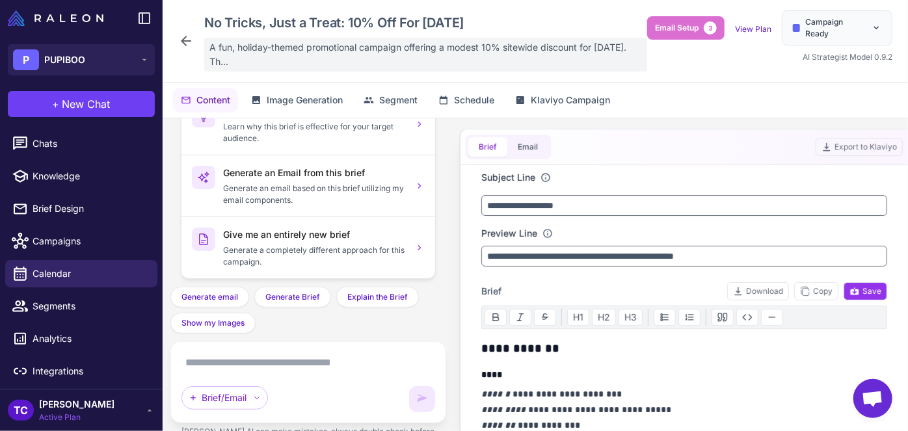
click at [237, 60] on span "A fun, holiday-themed promotional campaign offering a modest 10% sitewide disco…" at bounding box center [425, 54] width 433 height 29
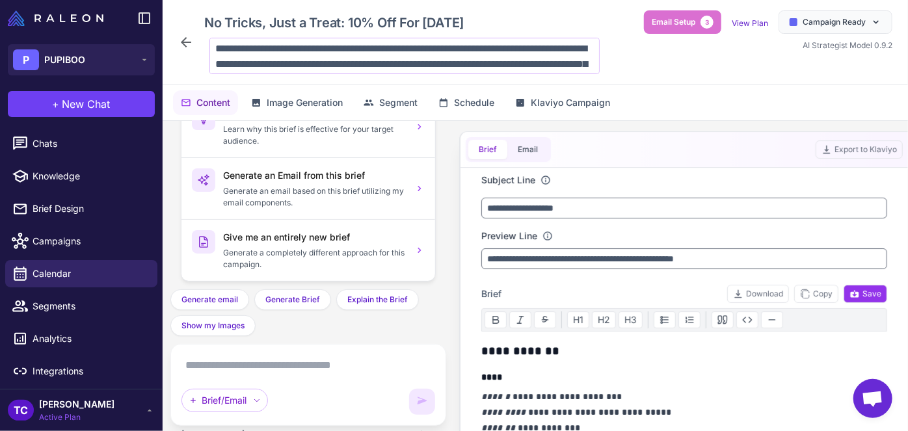
scroll to position [47, 0]
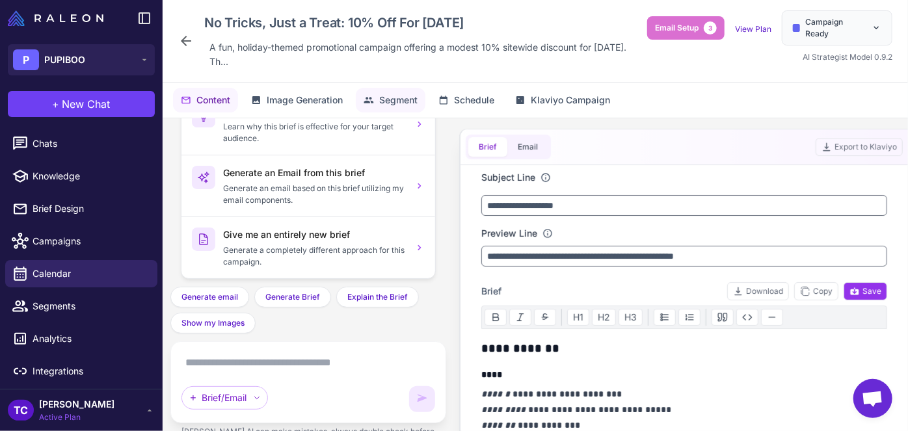
click at [412, 99] on span "Segment" at bounding box center [398, 100] width 38 height 14
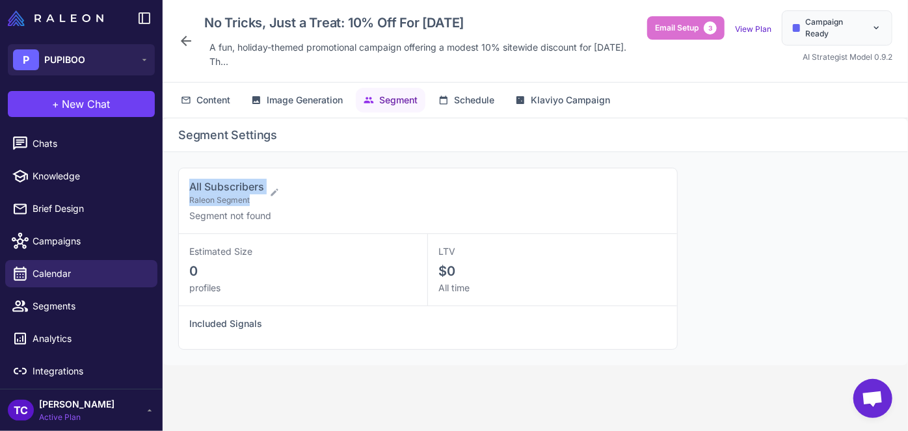
drag, startPoint x: 185, startPoint y: 189, endPoint x: 271, endPoint y: 180, distance: 85.7
click at [271, 180] on div "All Subscribers Raleon Segment Segment not found" at bounding box center [428, 201] width 498 height 66
click at [270, 176] on div "All Subscribers Raleon Segment Segment not found" at bounding box center [428, 201] width 498 height 66
drag, startPoint x: 260, startPoint y: 184, endPoint x: 193, endPoint y: 182, distance: 67.0
click at [193, 182] on div "All Subscribers Raleon Segment" at bounding box center [422, 192] width 467 height 27
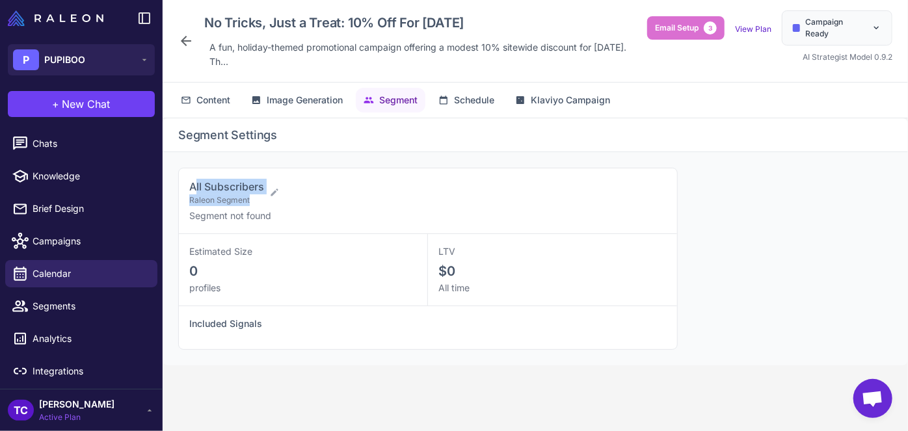
click at [193, 182] on span "All Subscribers" at bounding box center [226, 186] width 75 height 13
drag, startPoint x: 181, startPoint y: 176, endPoint x: 269, endPoint y: 178, distance: 87.2
click at [269, 178] on div "All Subscribers Raleon Segment Segment not found" at bounding box center [428, 201] width 498 height 66
copy span "All Subscribers"
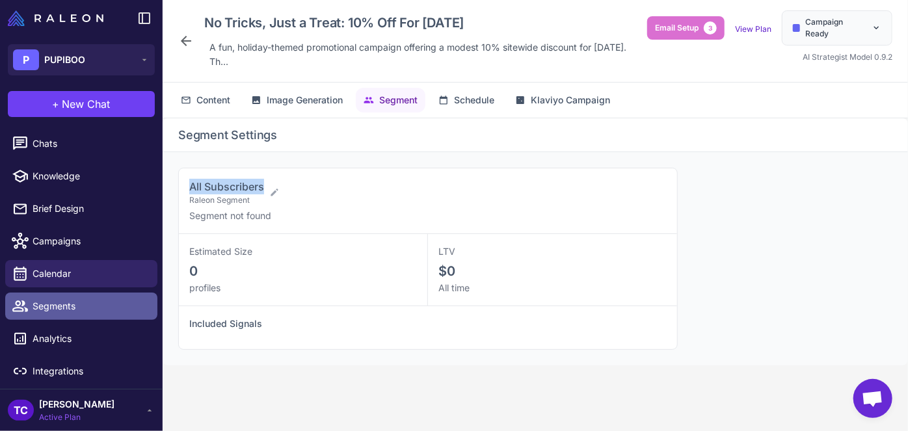
click at [53, 293] on link "Segments" at bounding box center [81, 306] width 152 height 27
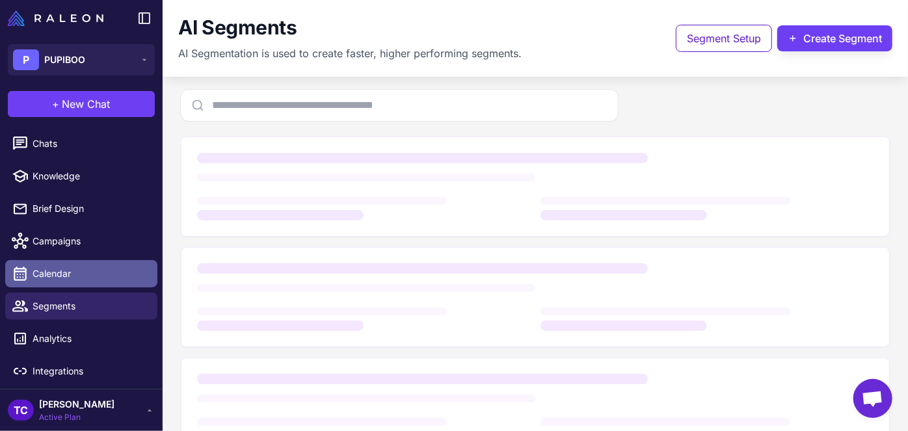
click at [66, 270] on span "Calendar" at bounding box center [90, 274] width 114 height 14
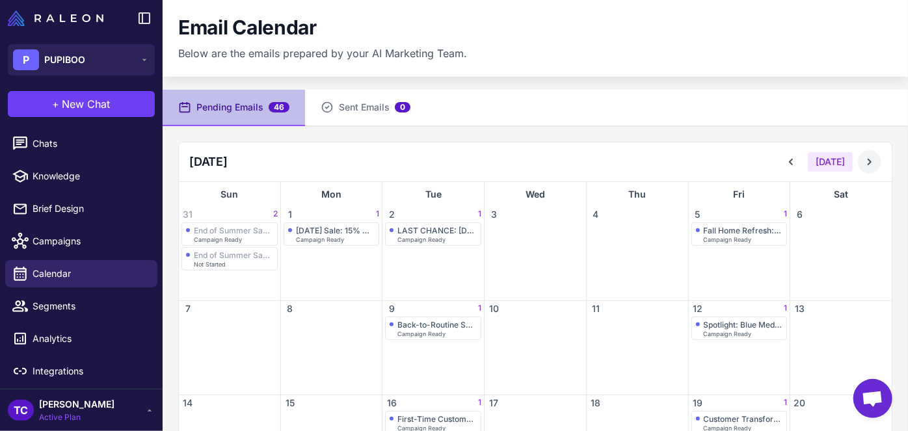
click at [867, 158] on icon at bounding box center [869, 161] width 13 height 13
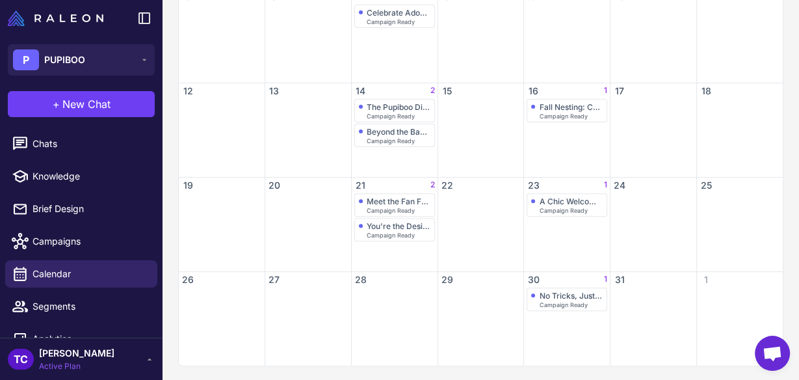
scroll to position [313, 0]
